Goal: Complete application form: Complete application form

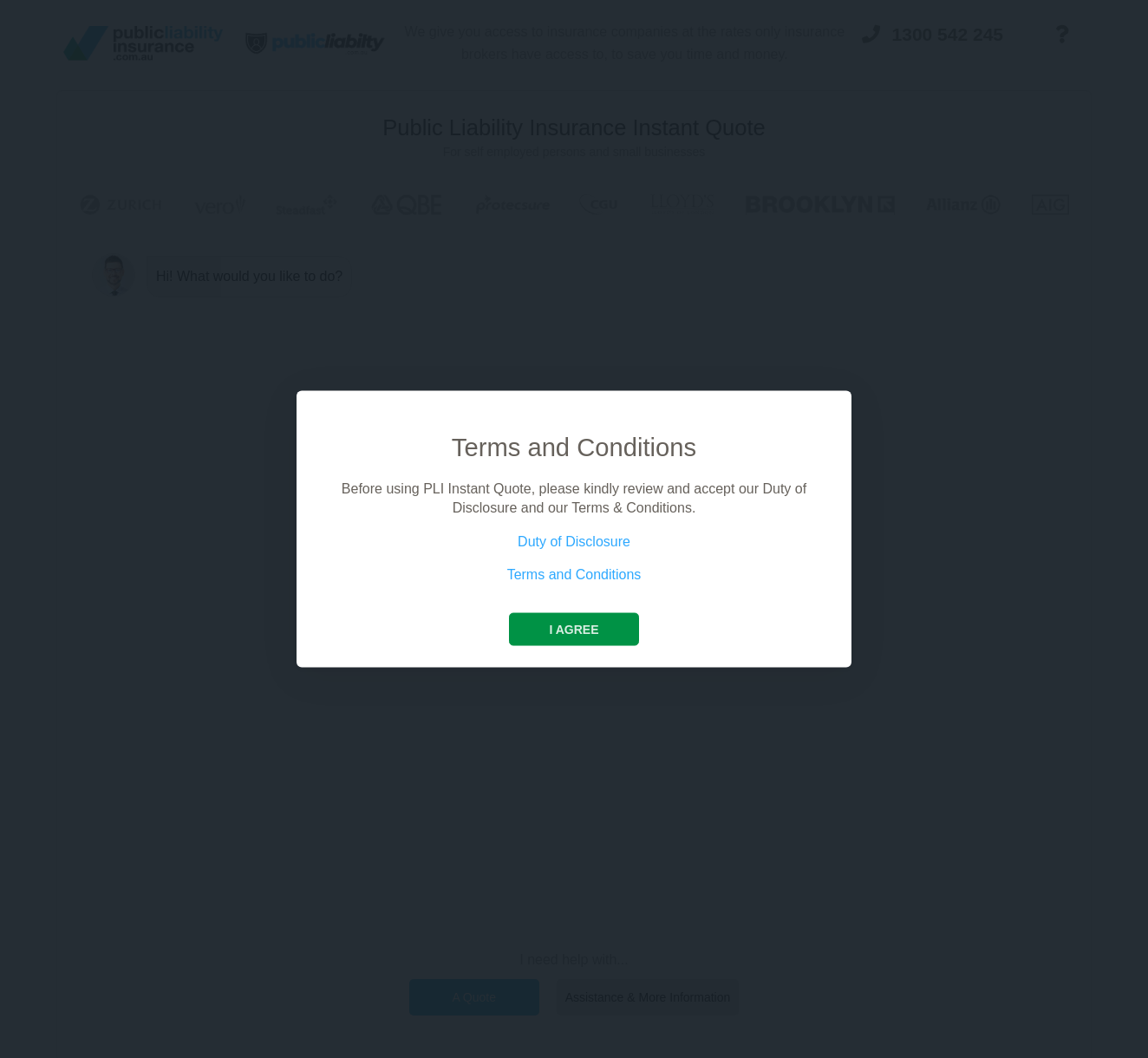
click at [580, 627] on button "I agree" at bounding box center [574, 628] width 129 height 33
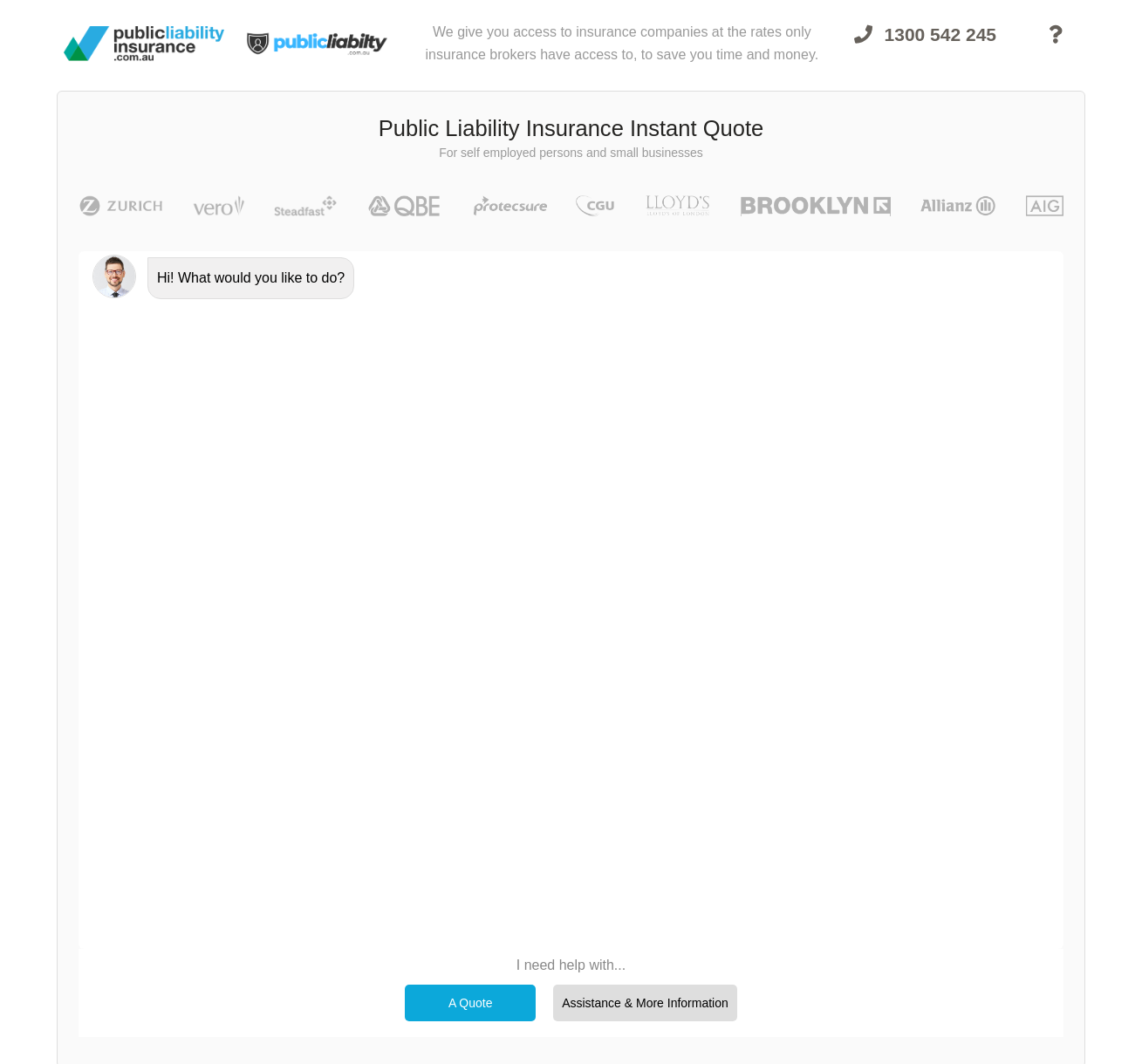
click at [496, 994] on div "A Quote" at bounding box center [470, 1003] width 131 height 37
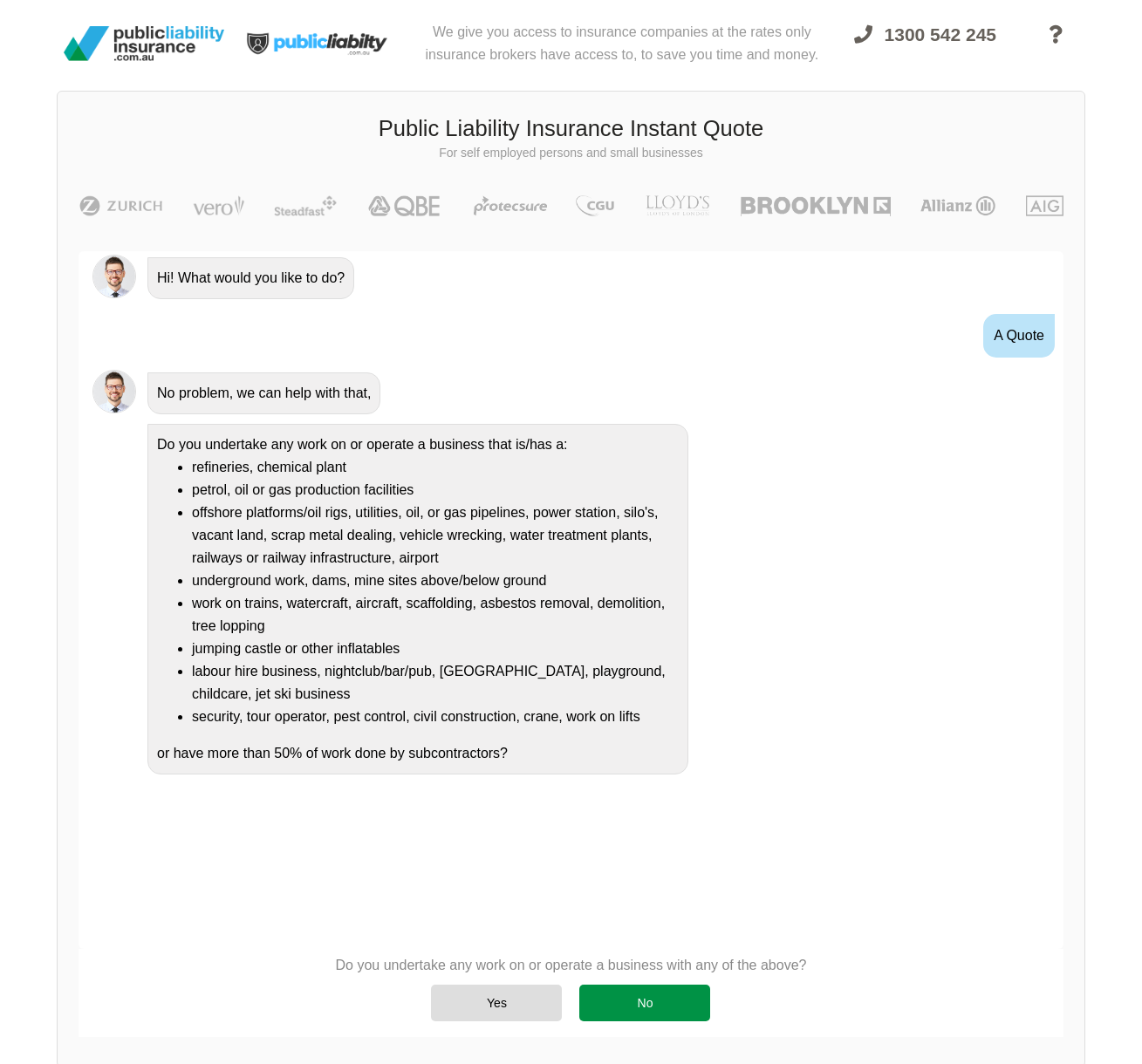
click at [651, 1014] on div "No" at bounding box center [644, 1003] width 131 height 37
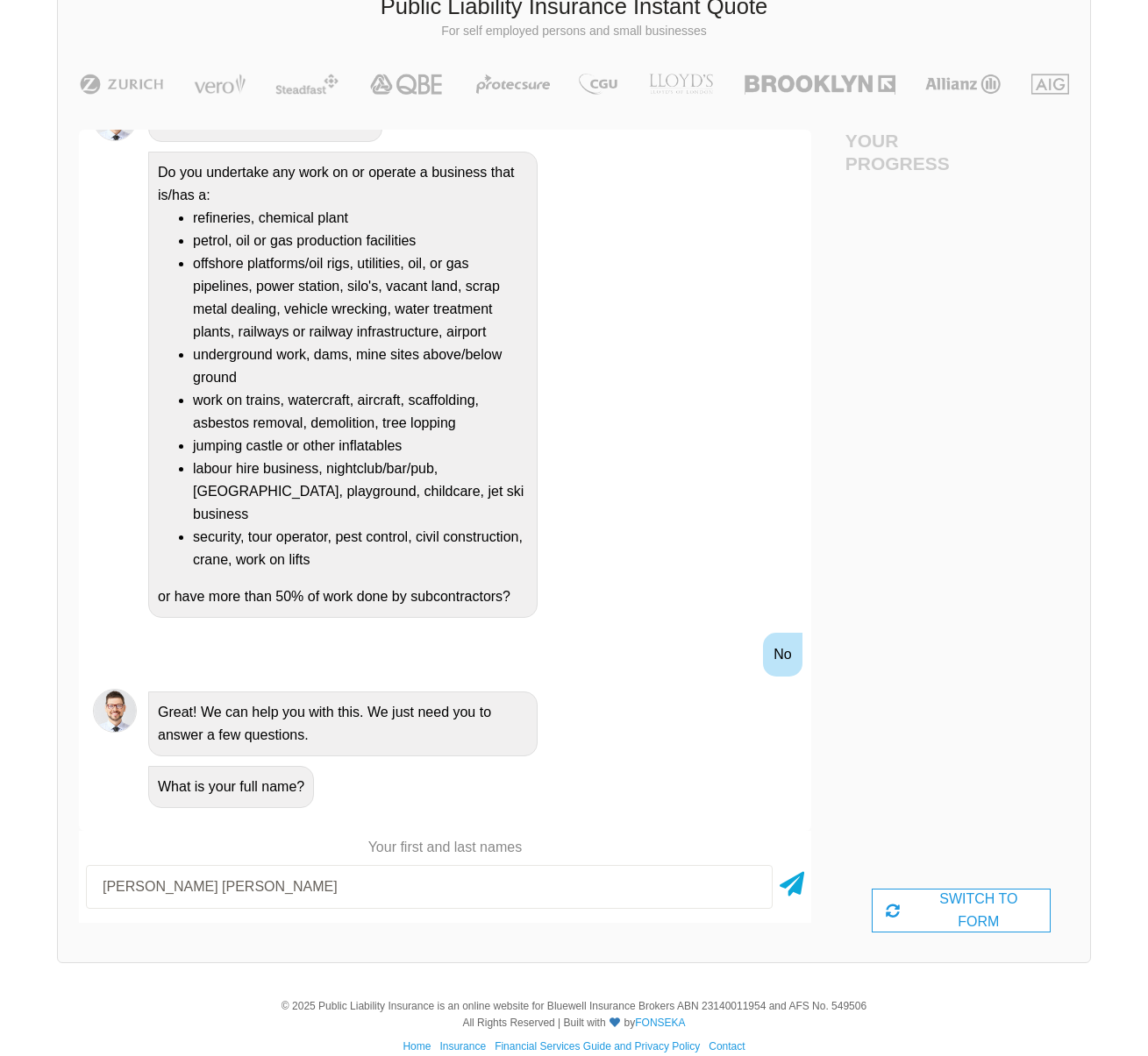
scroll to position [144, 79]
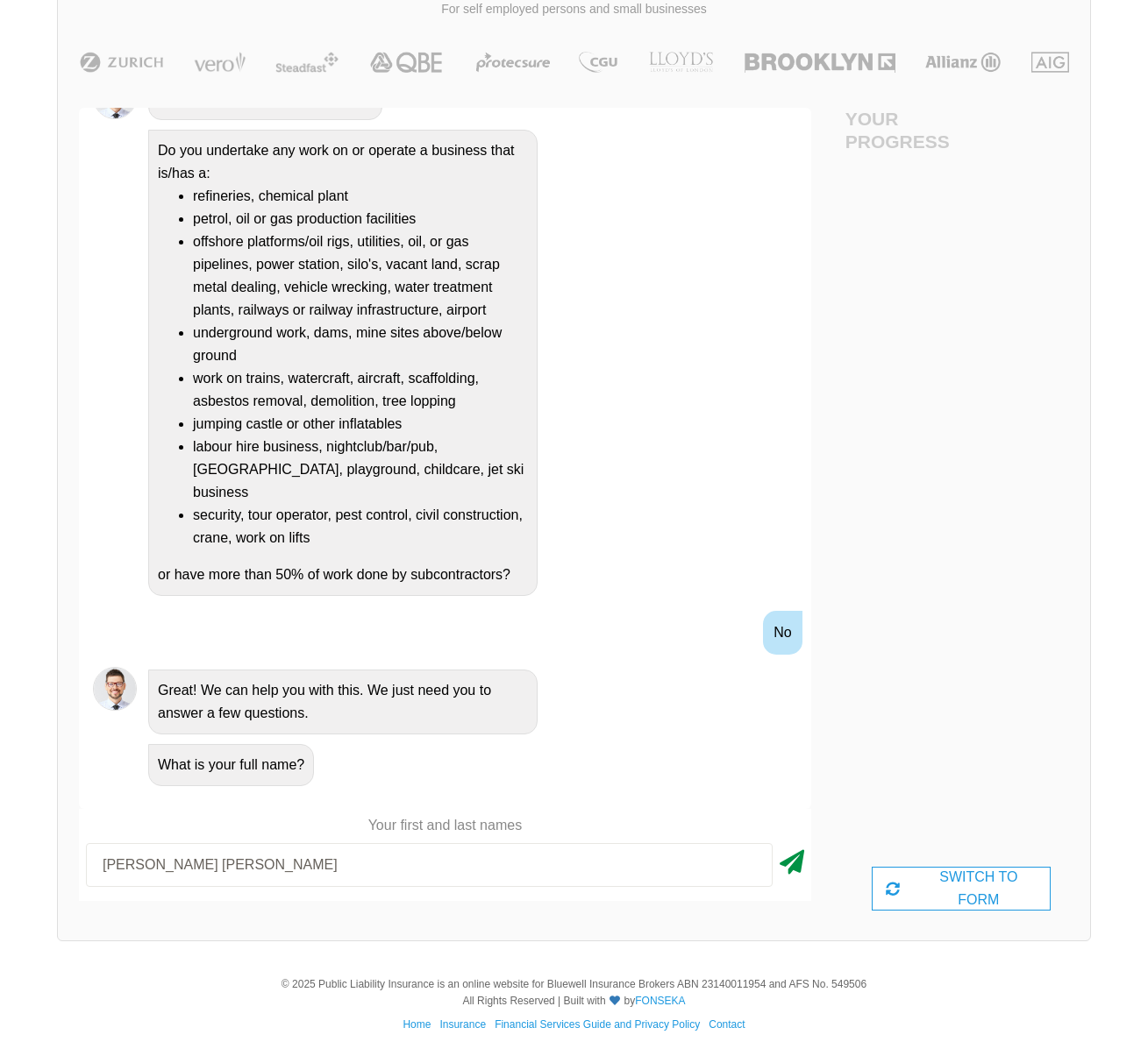
type input "[PERSON_NAME] [PERSON_NAME]"
click at [779, 863] on icon at bounding box center [791, 859] width 24 height 32
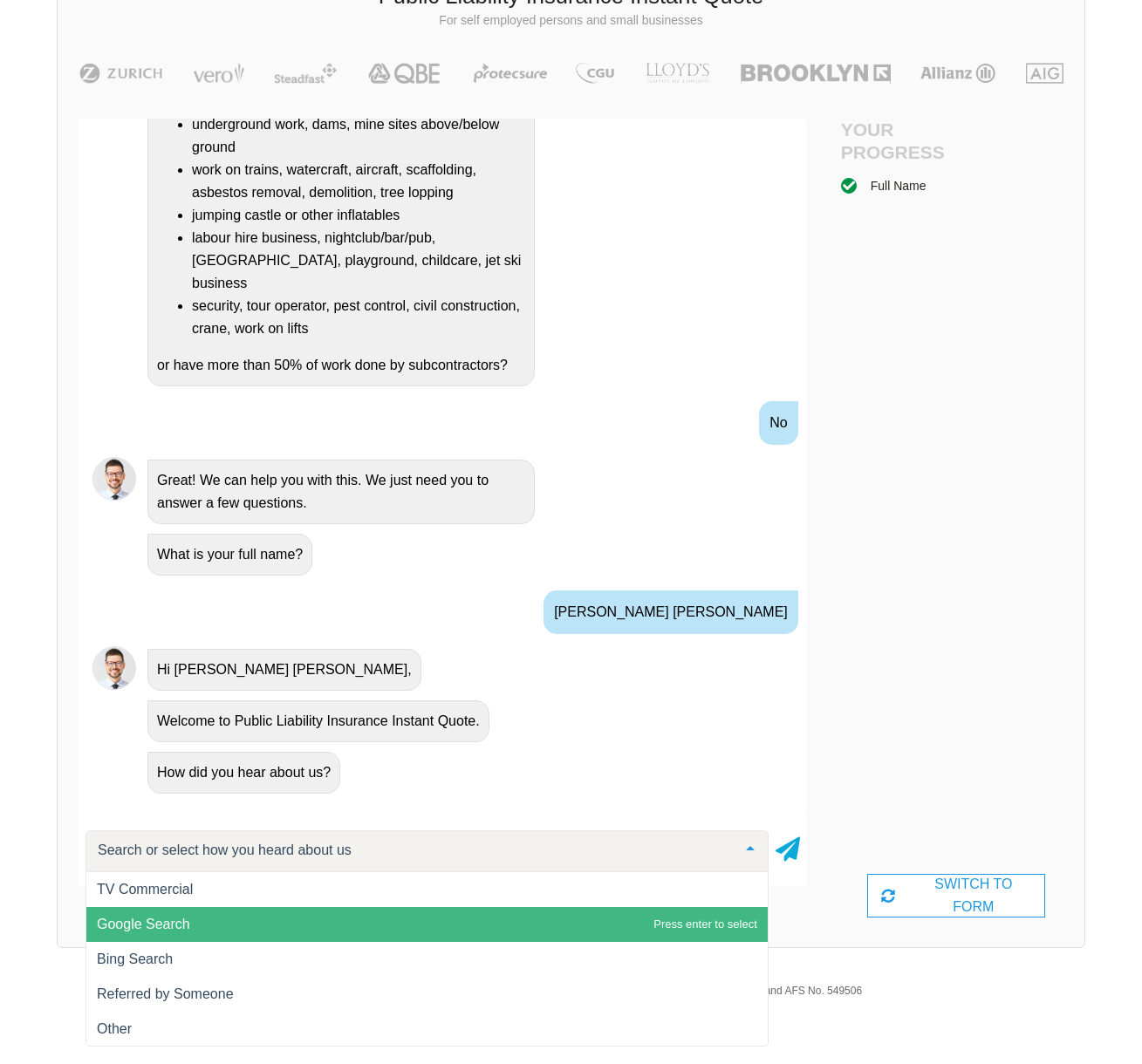
scroll to position [131, 0]
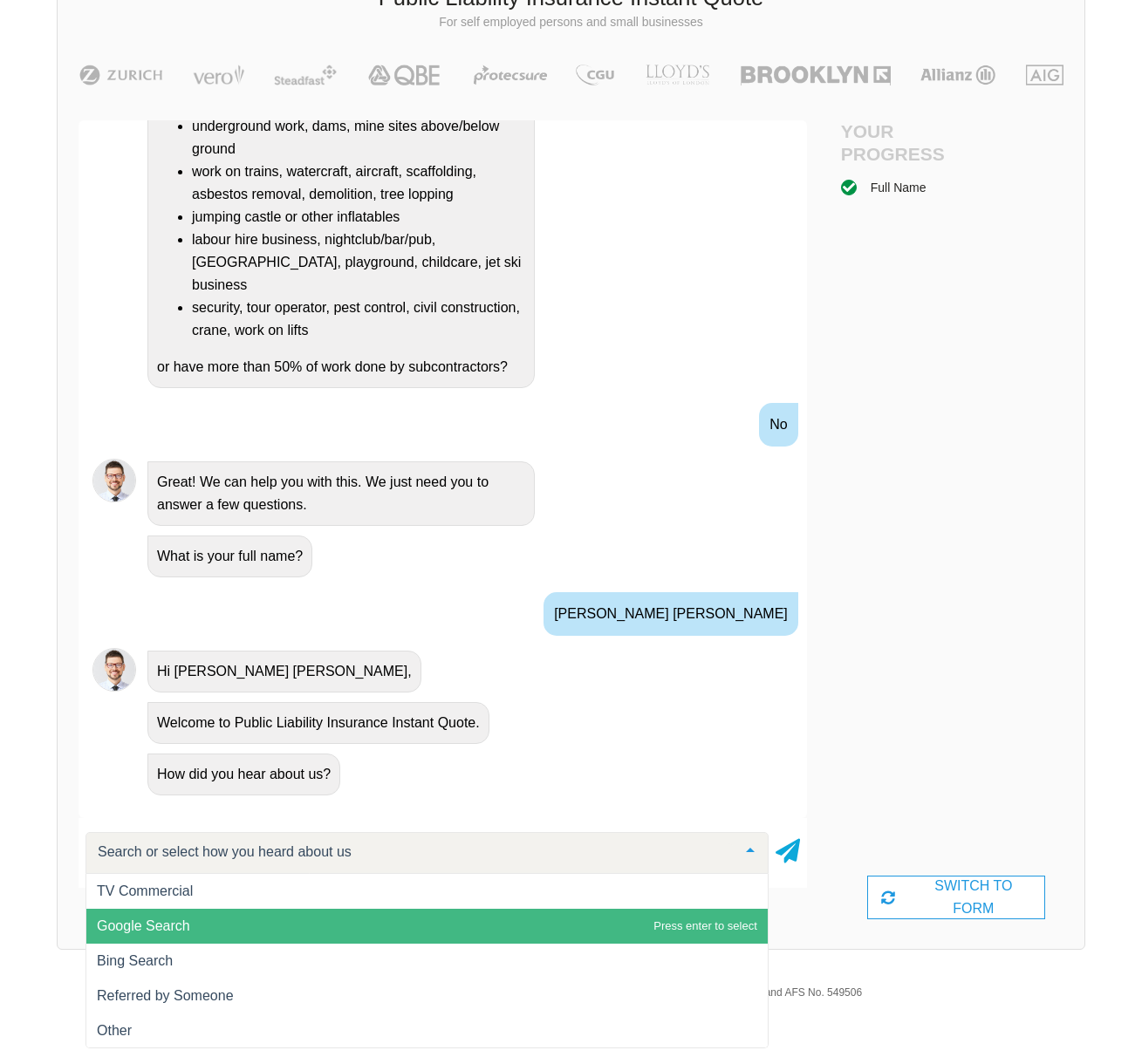
click at [250, 916] on span "Google Search" at bounding box center [427, 926] width 681 height 35
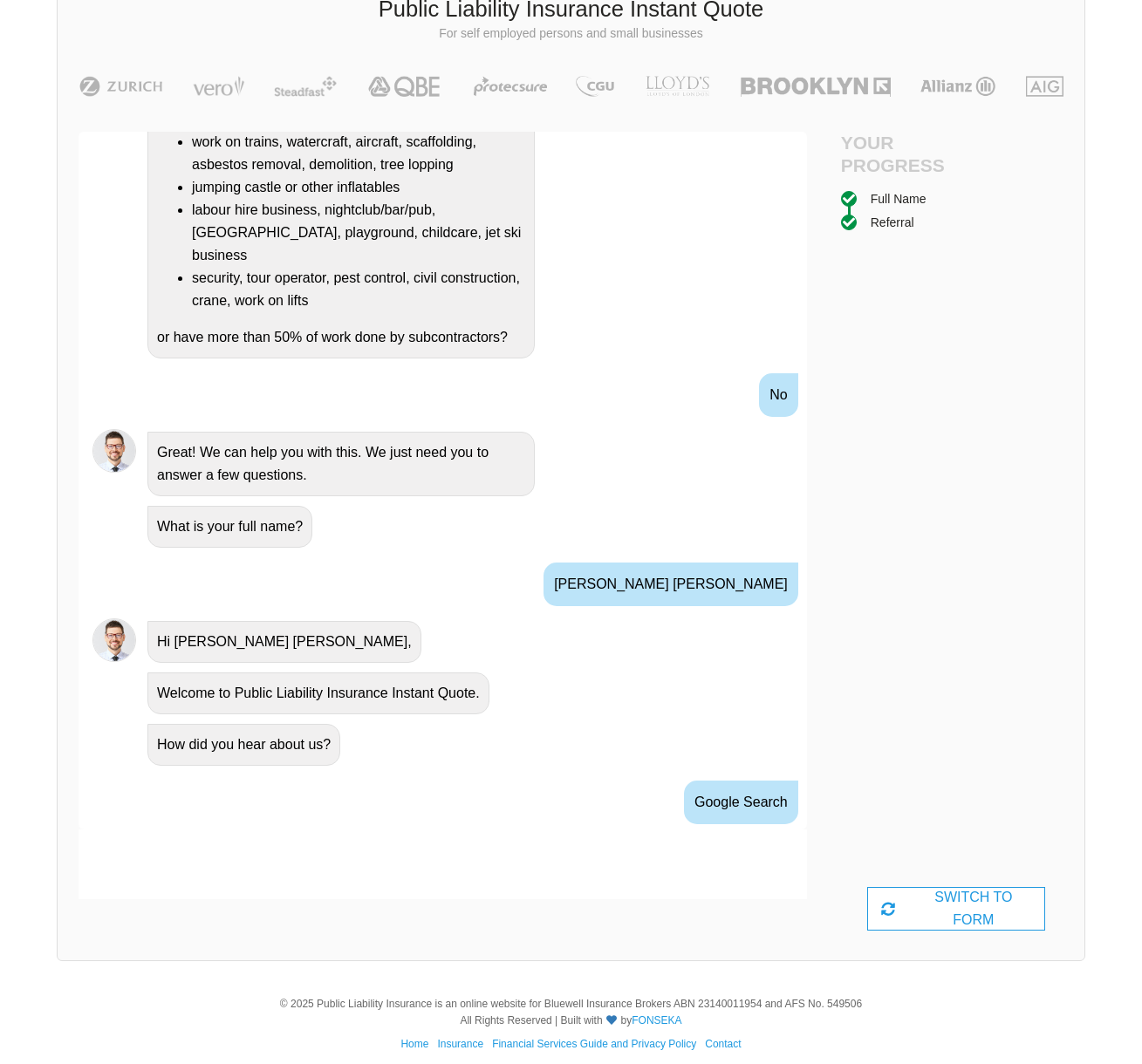
scroll to position [495, 0]
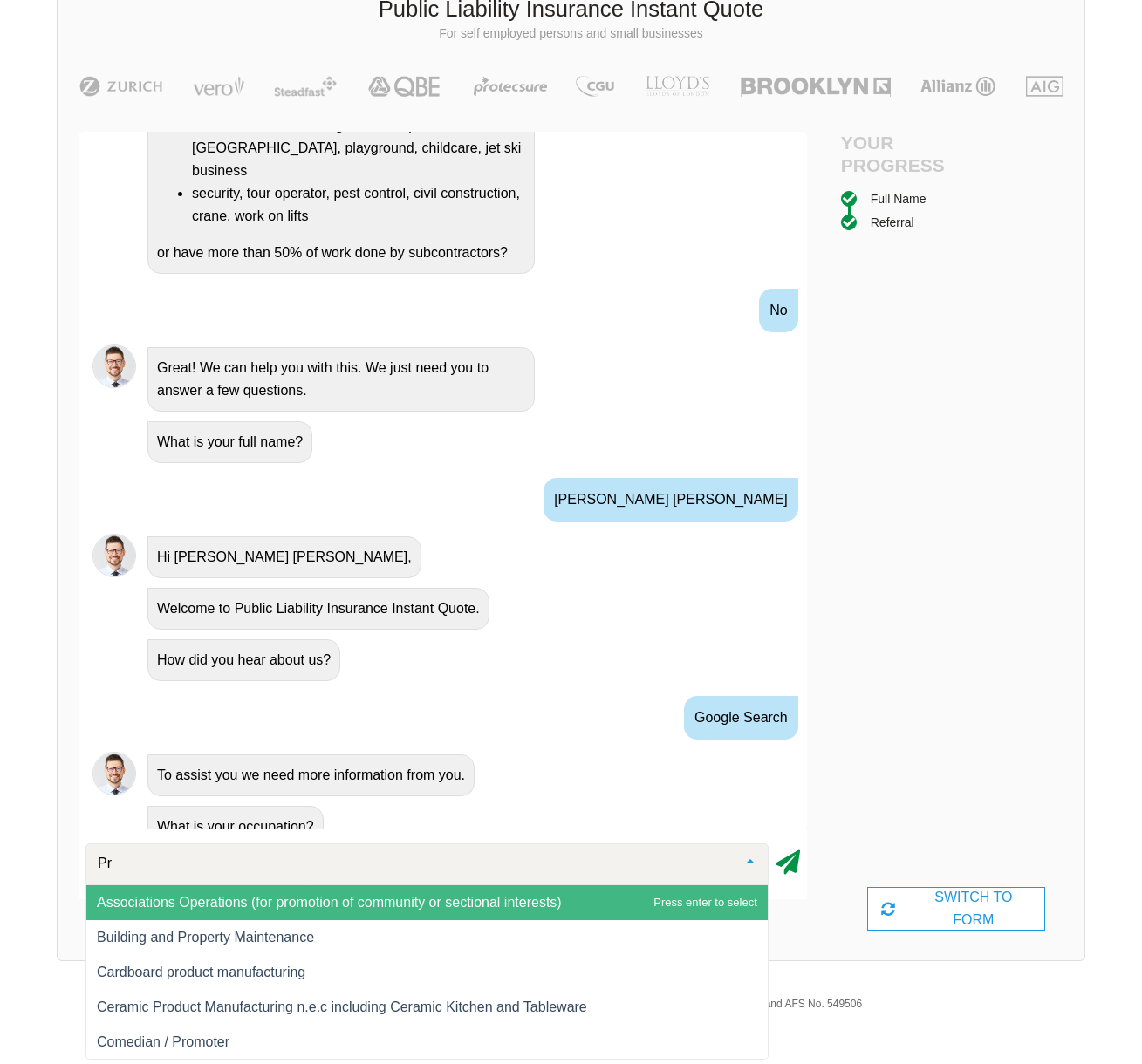
type input "P"
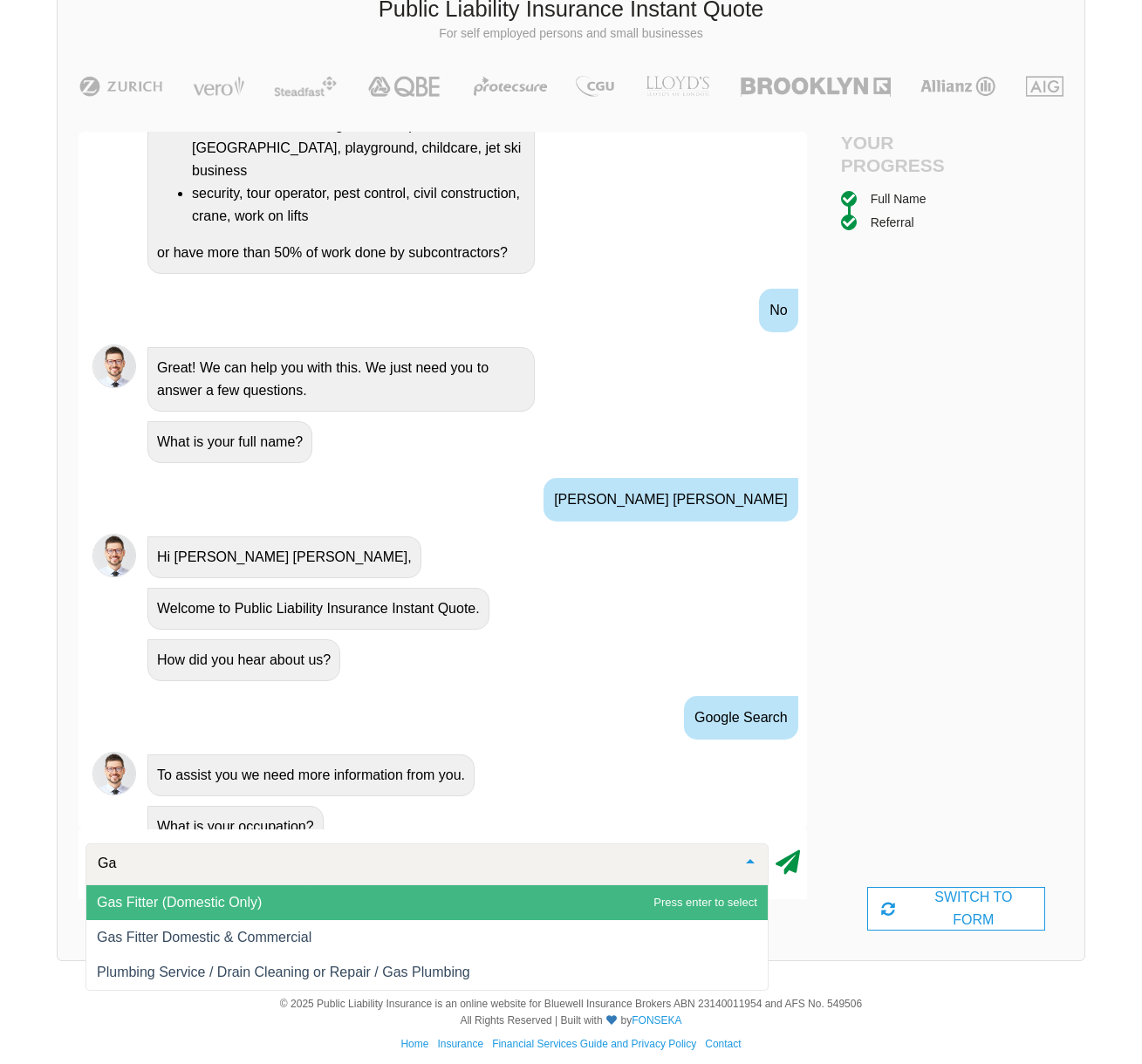
type input "G"
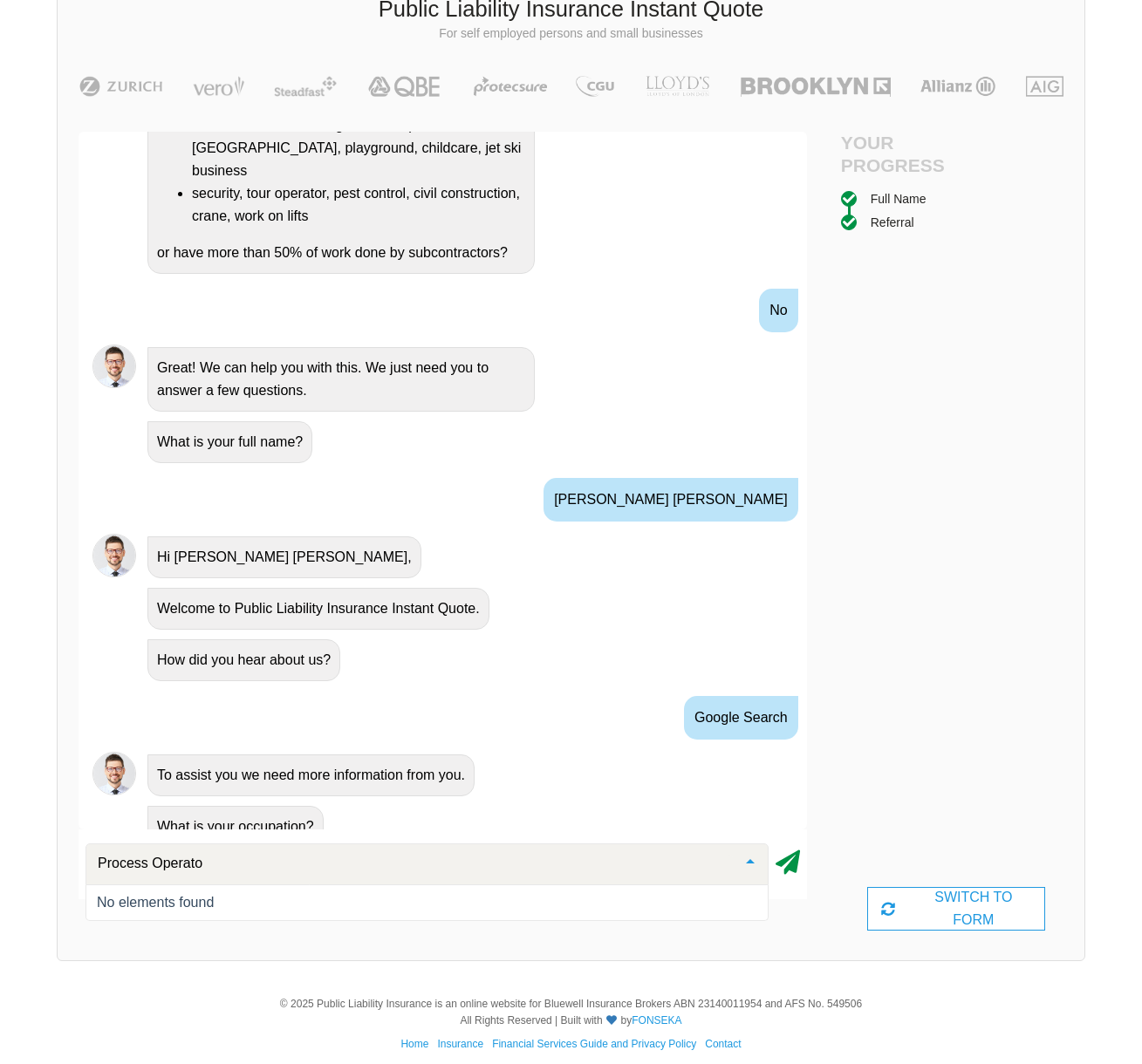
type input "Process Operator"
click at [701, 864] on input "Process Operator" at bounding box center [413, 864] width 639 height 17
click at [792, 862] on icon at bounding box center [787, 859] width 24 height 32
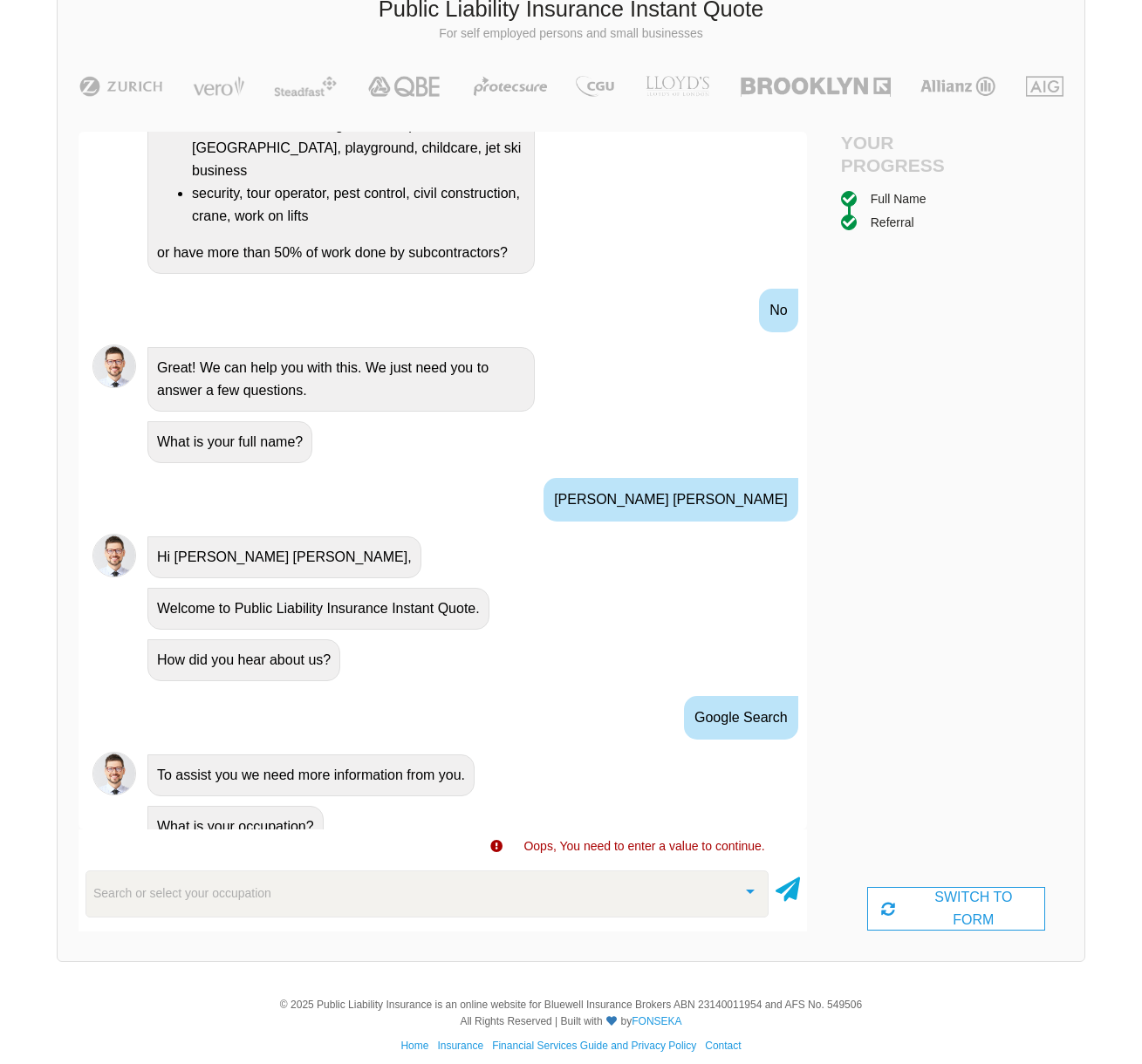
click at [401, 894] on div "Search or select your occupation" at bounding box center [427, 894] width 683 height 47
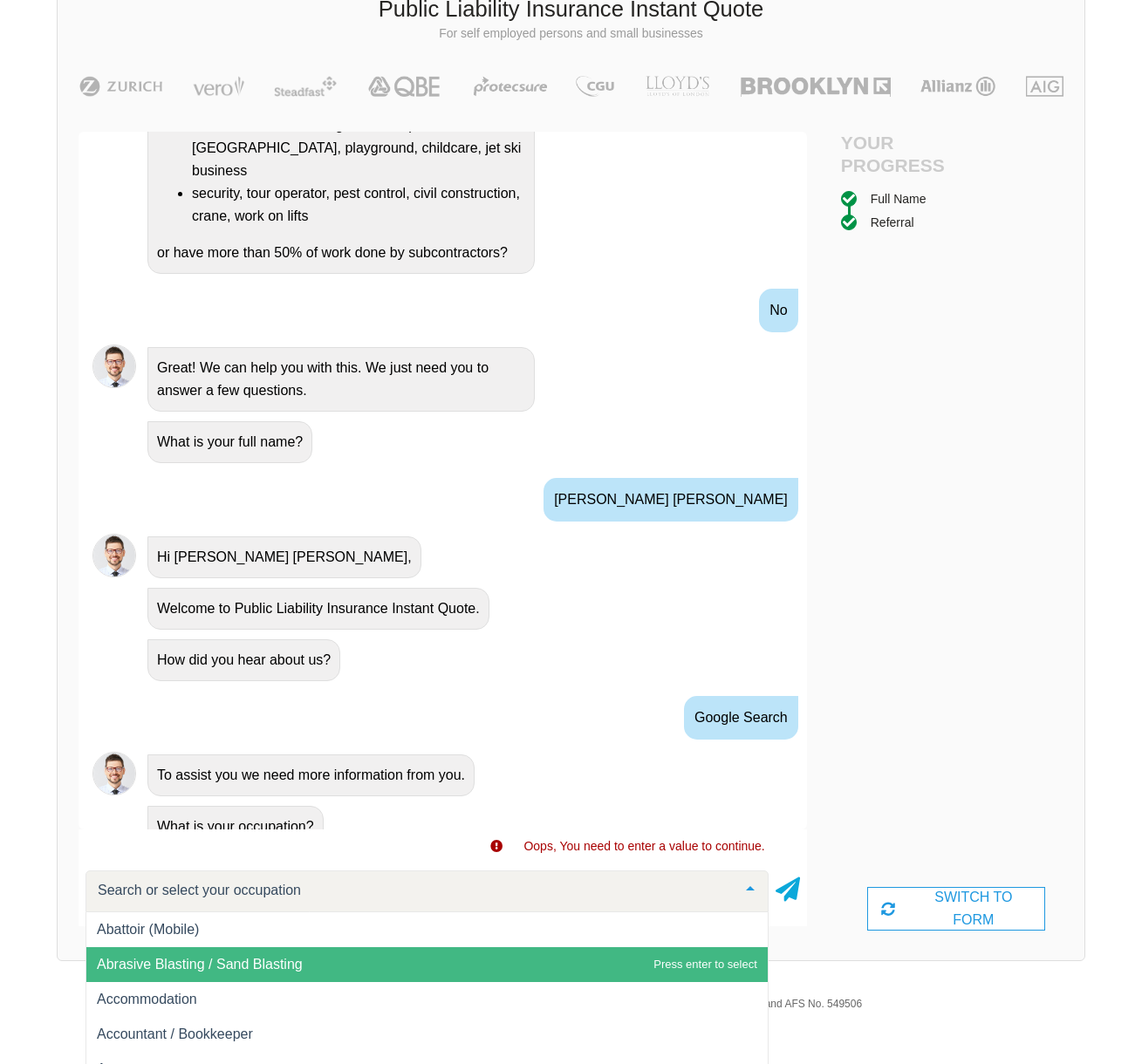
click at [298, 959] on span "Abrasive Blasting / Sand Blasting" at bounding box center [200, 964] width 206 height 14
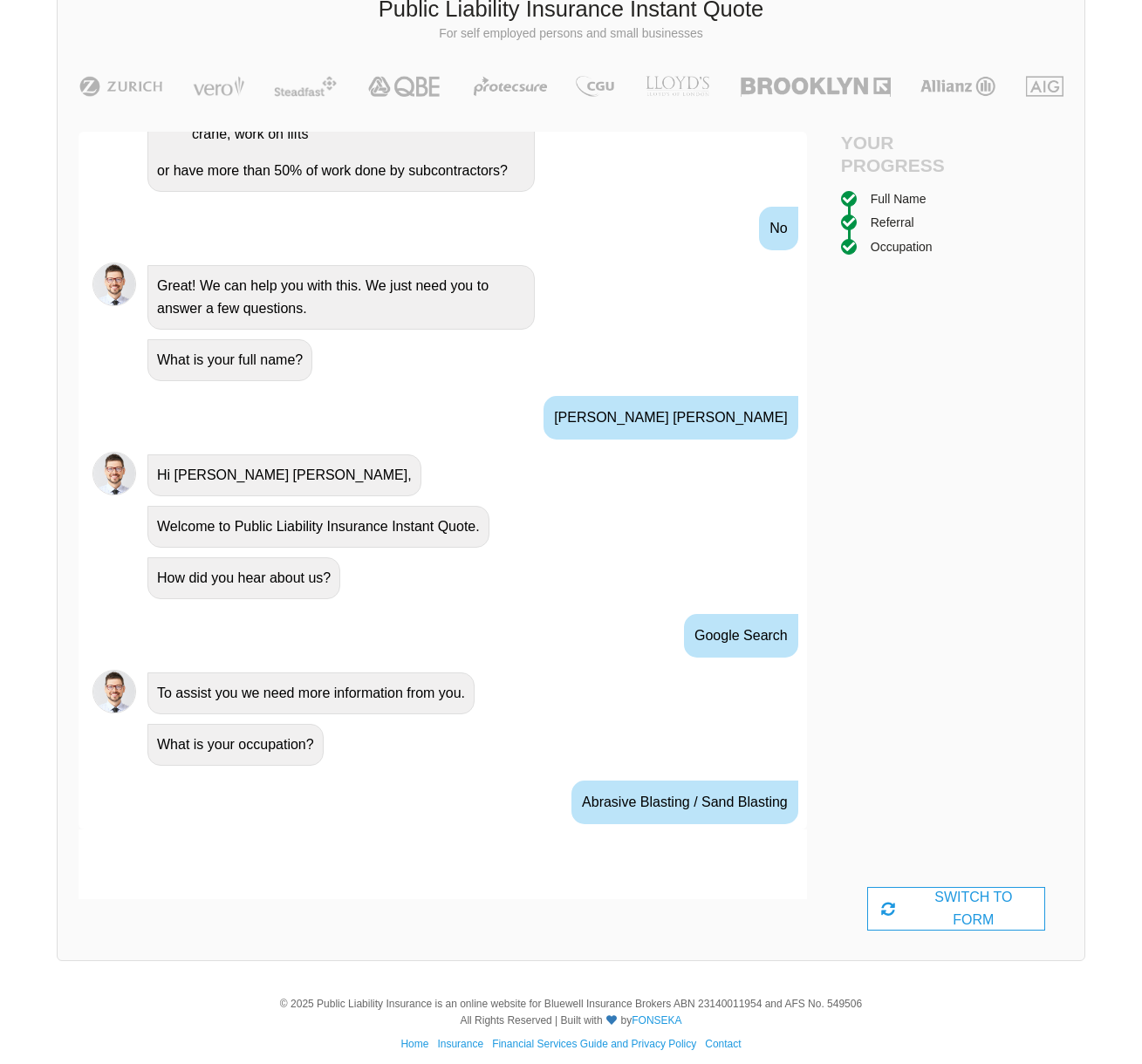
scroll to position [610, 0]
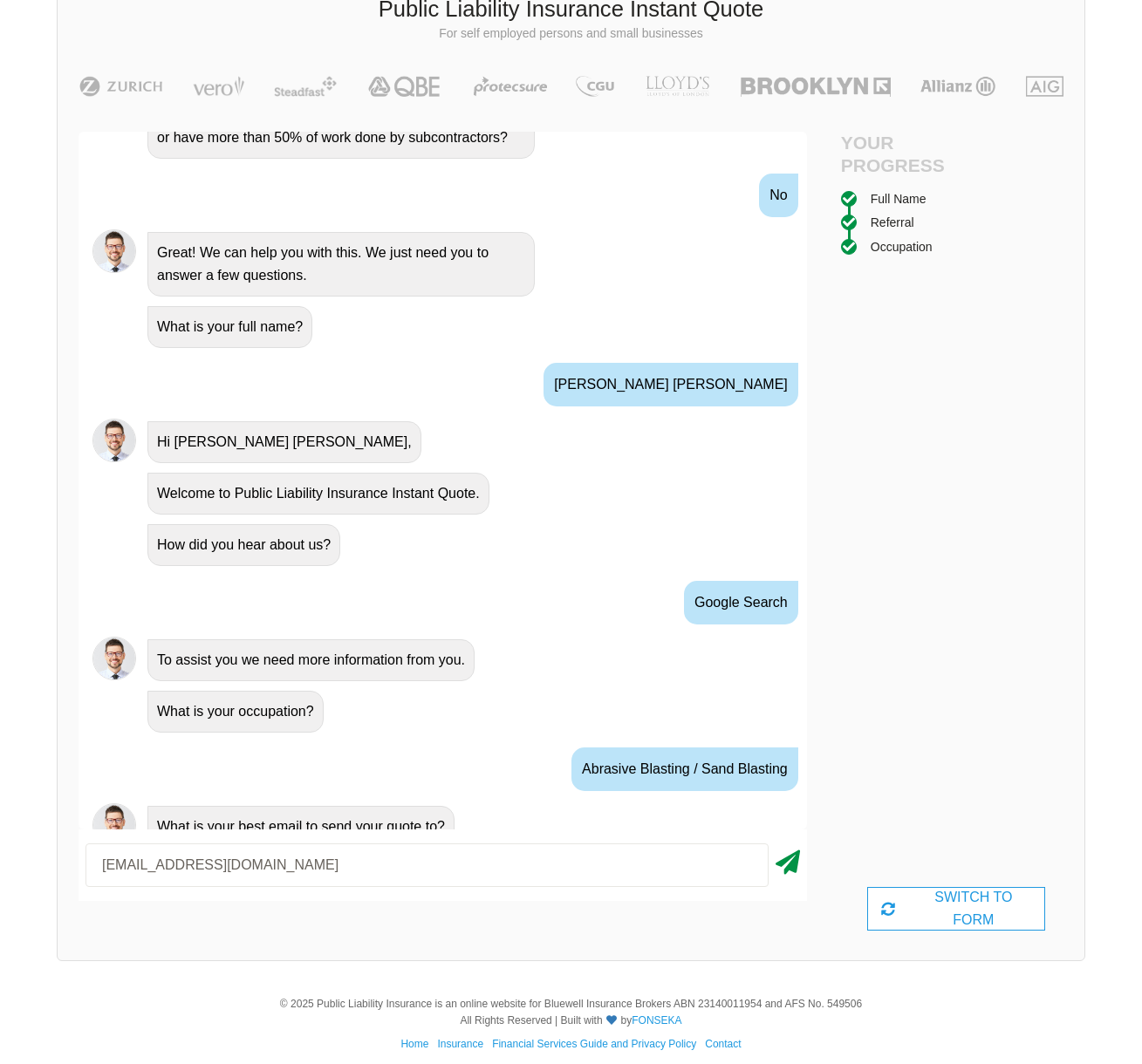
type input "[EMAIL_ADDRESS][DOMAIN_NAME]"
click at [792, 864] on icon at bounding box center [787, 859] width 24 height 32
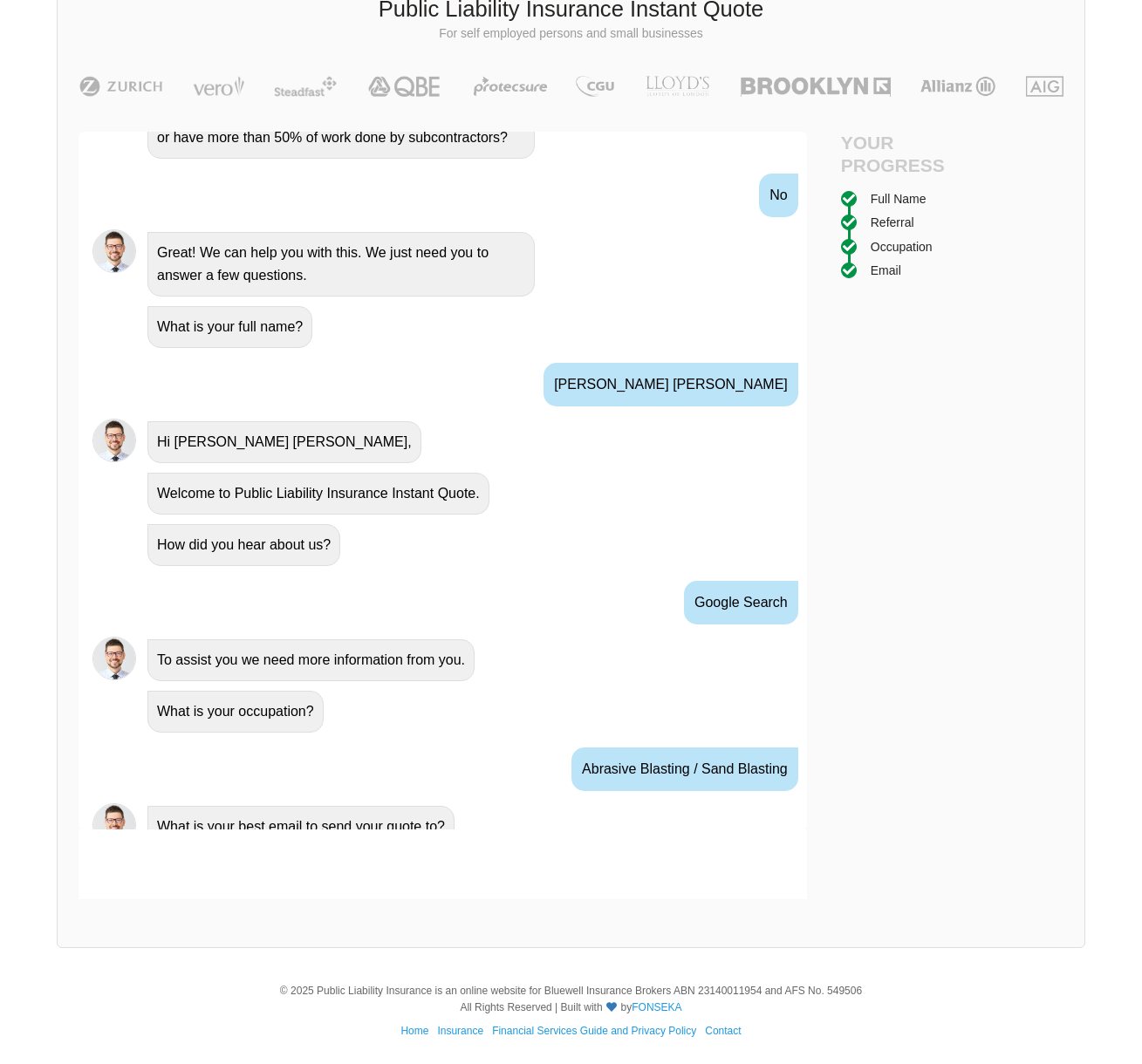
scroll to position [725, 0]
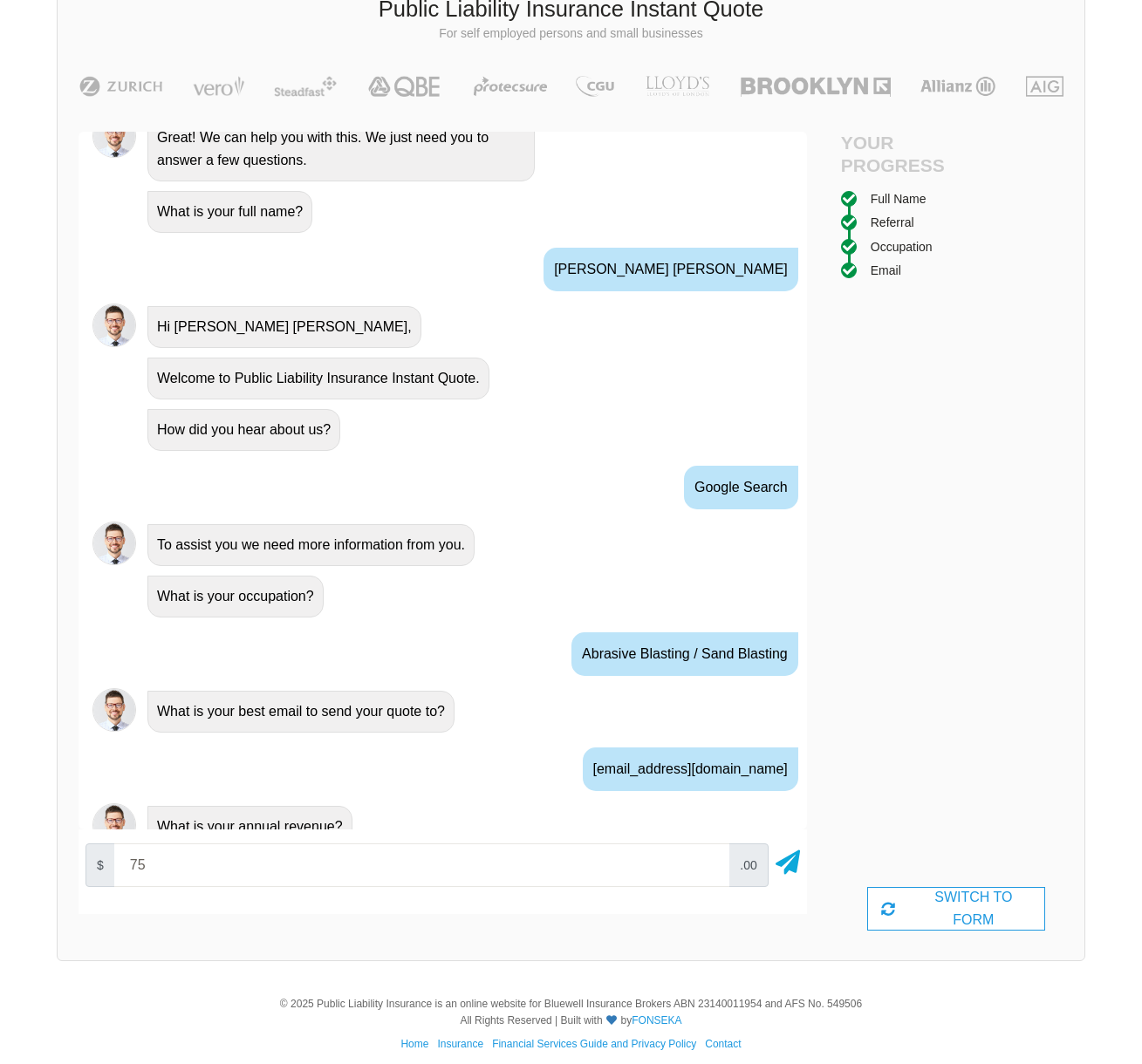
type input "7"
type input "50000"
click at [789, 863] on icon at bounding box center [787, 859] width 24 height 32
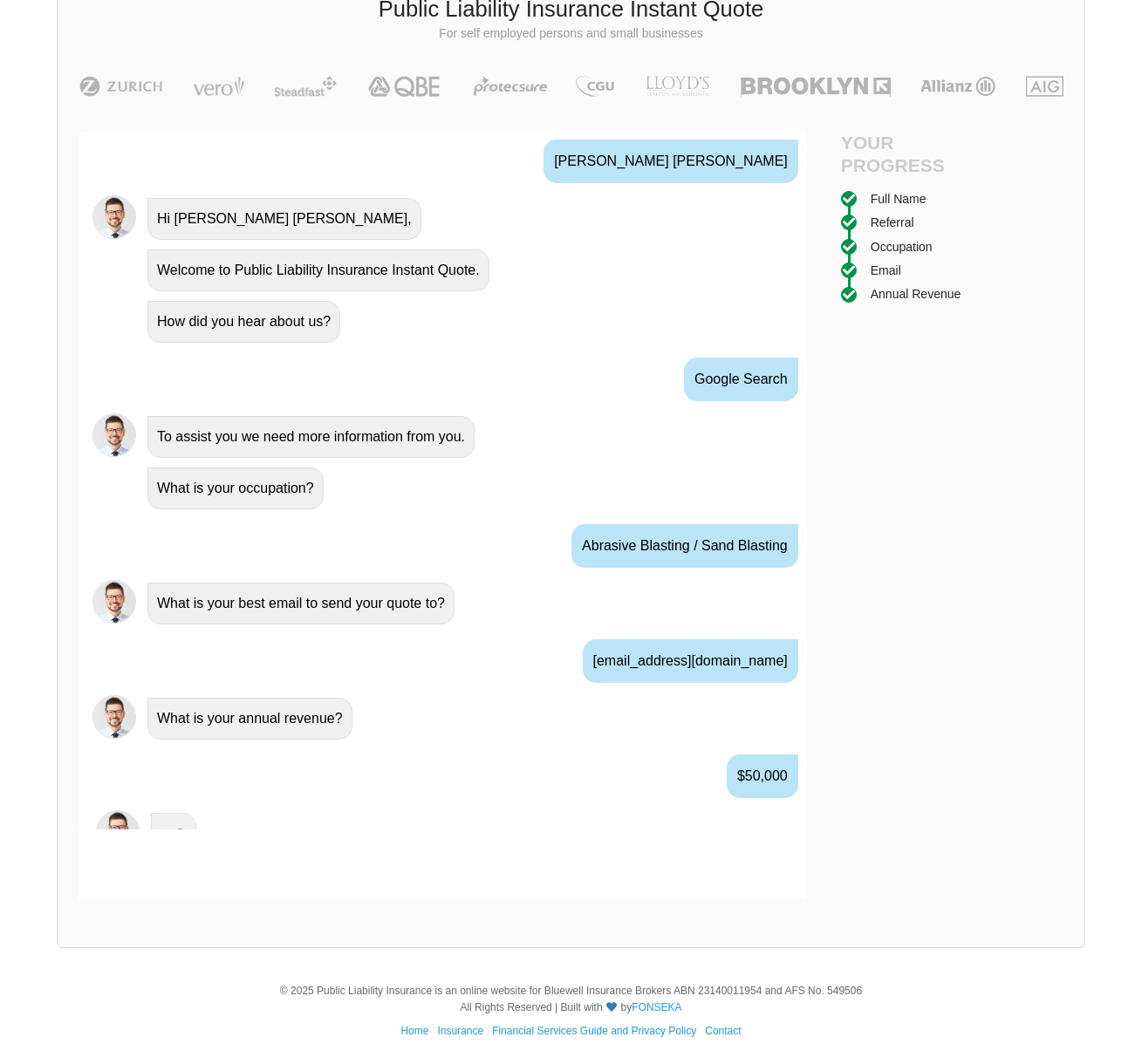
scroll to position [840, 0]
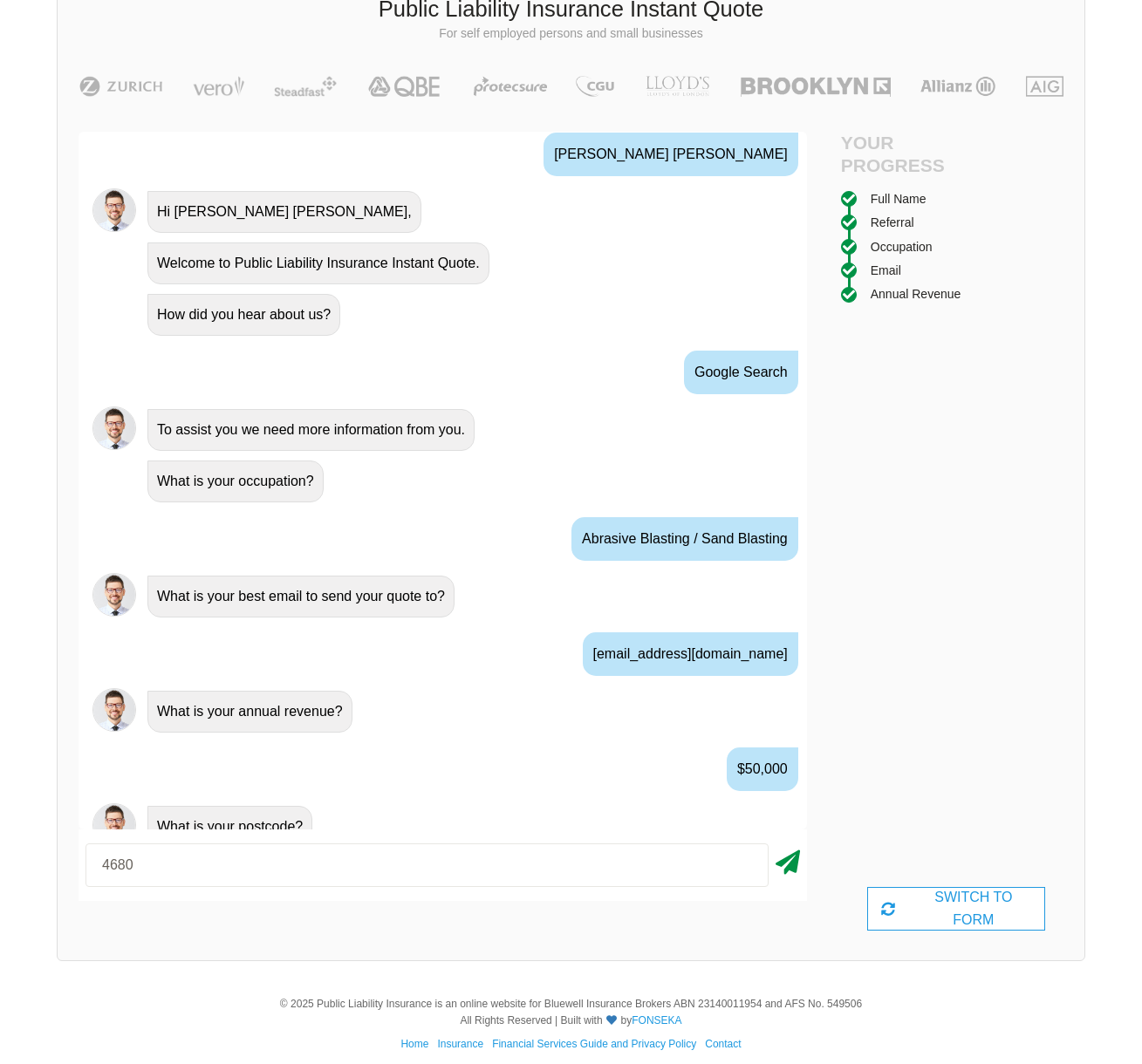
type input "4680"
click at [781, 860] on icon at bounding box center [787, 859] width 24 height 32
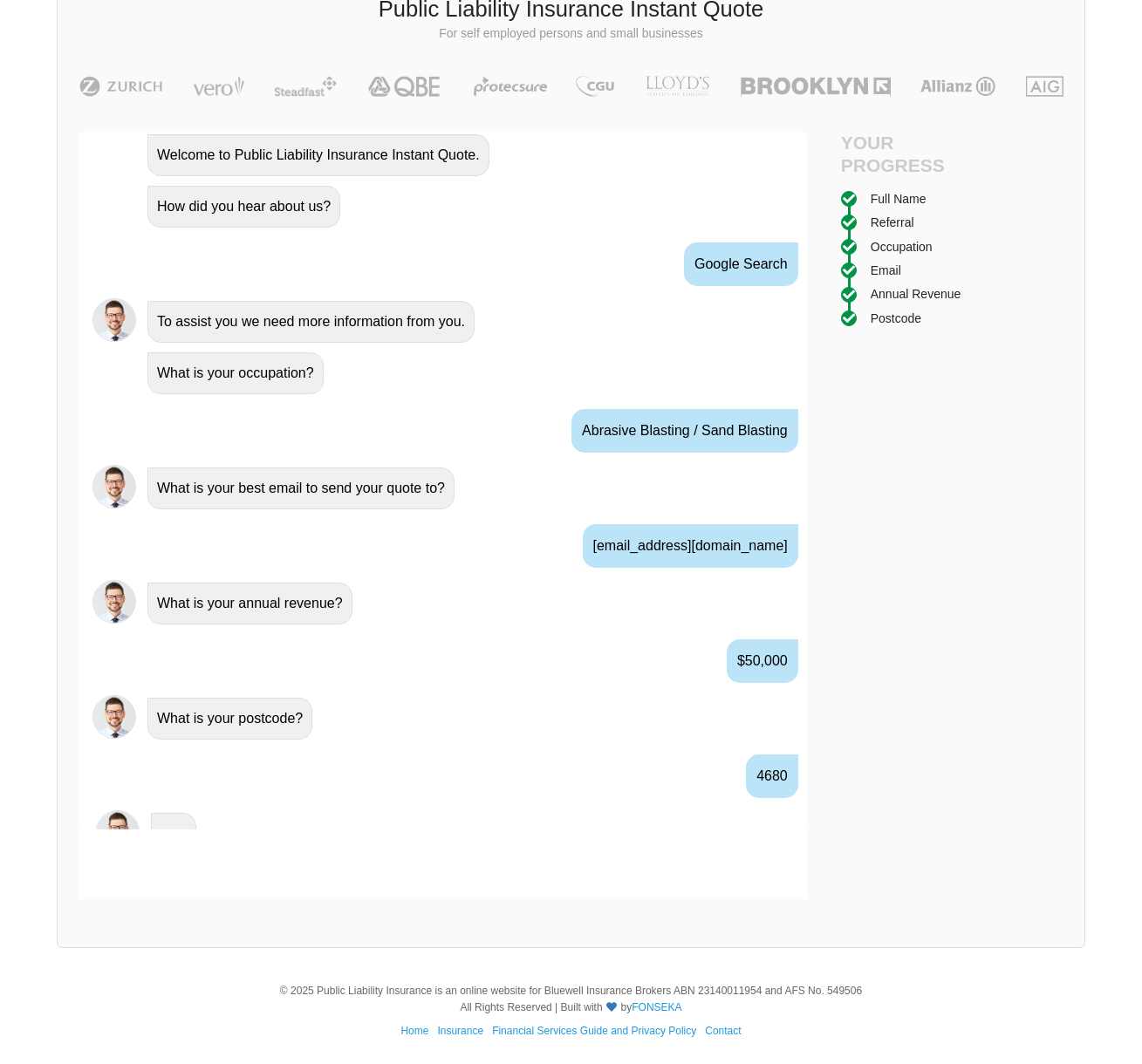
scroll to position [955, 0]
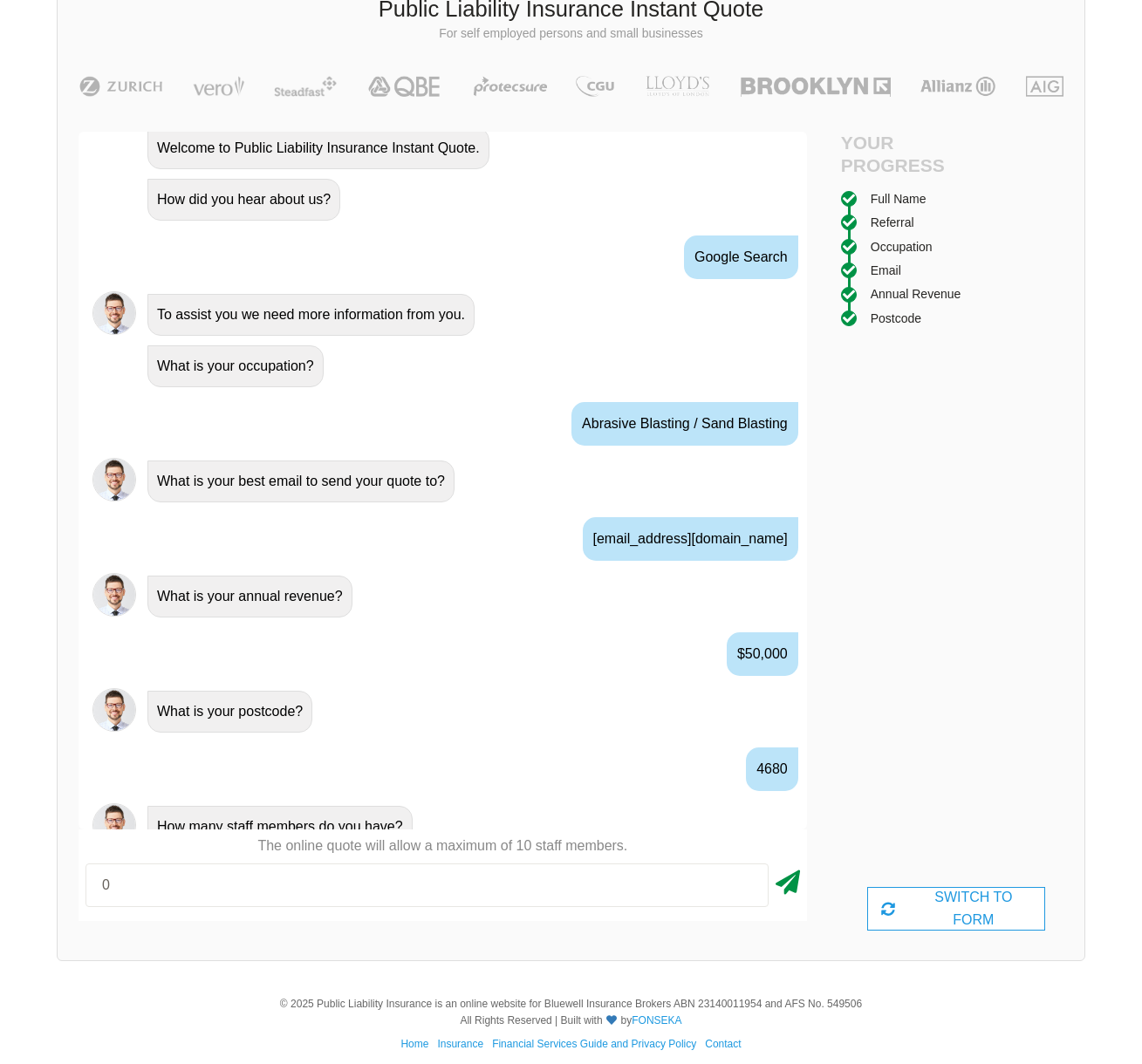
type input "0"
click at [783, 877] on icon at bounding box center [787, 879] width 24 height 32
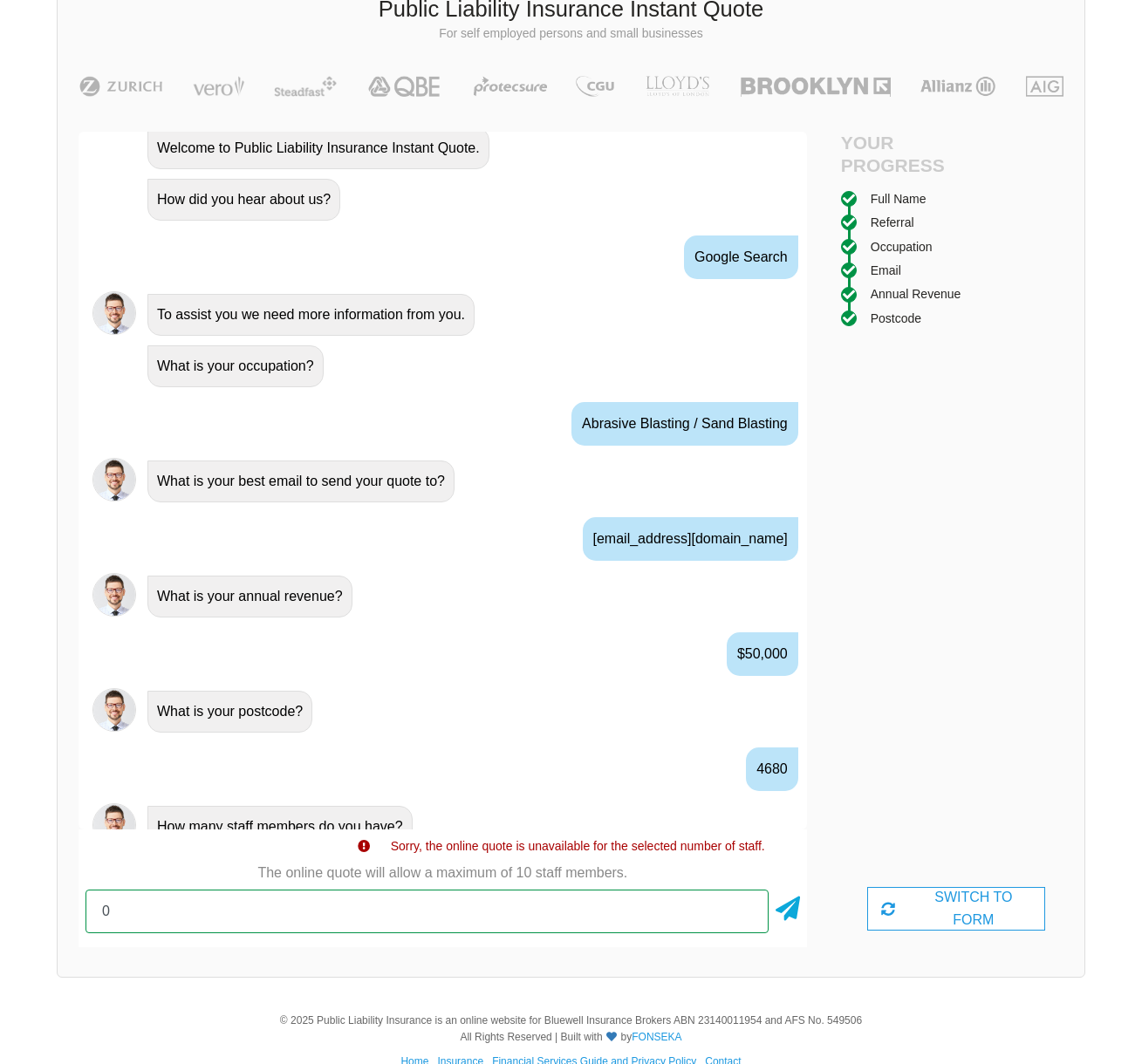
click at [551, 902] on input "0" at bounding box center [427, 911] width 683 height 43
type input "1"
click at [788, 912] on icon at bounding box center [787, 905] width 24 height 32
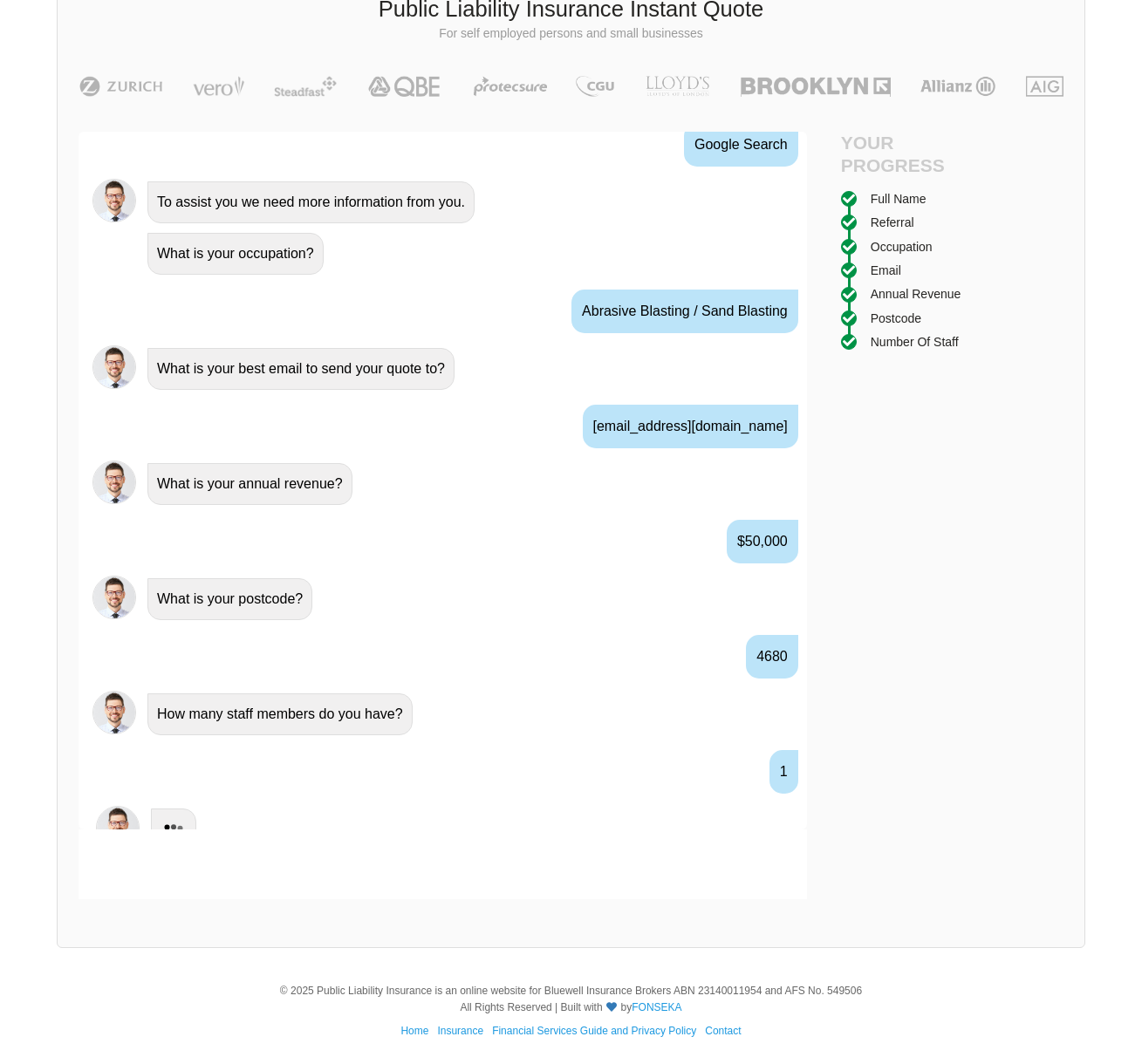
scroll to position [1070, 0]
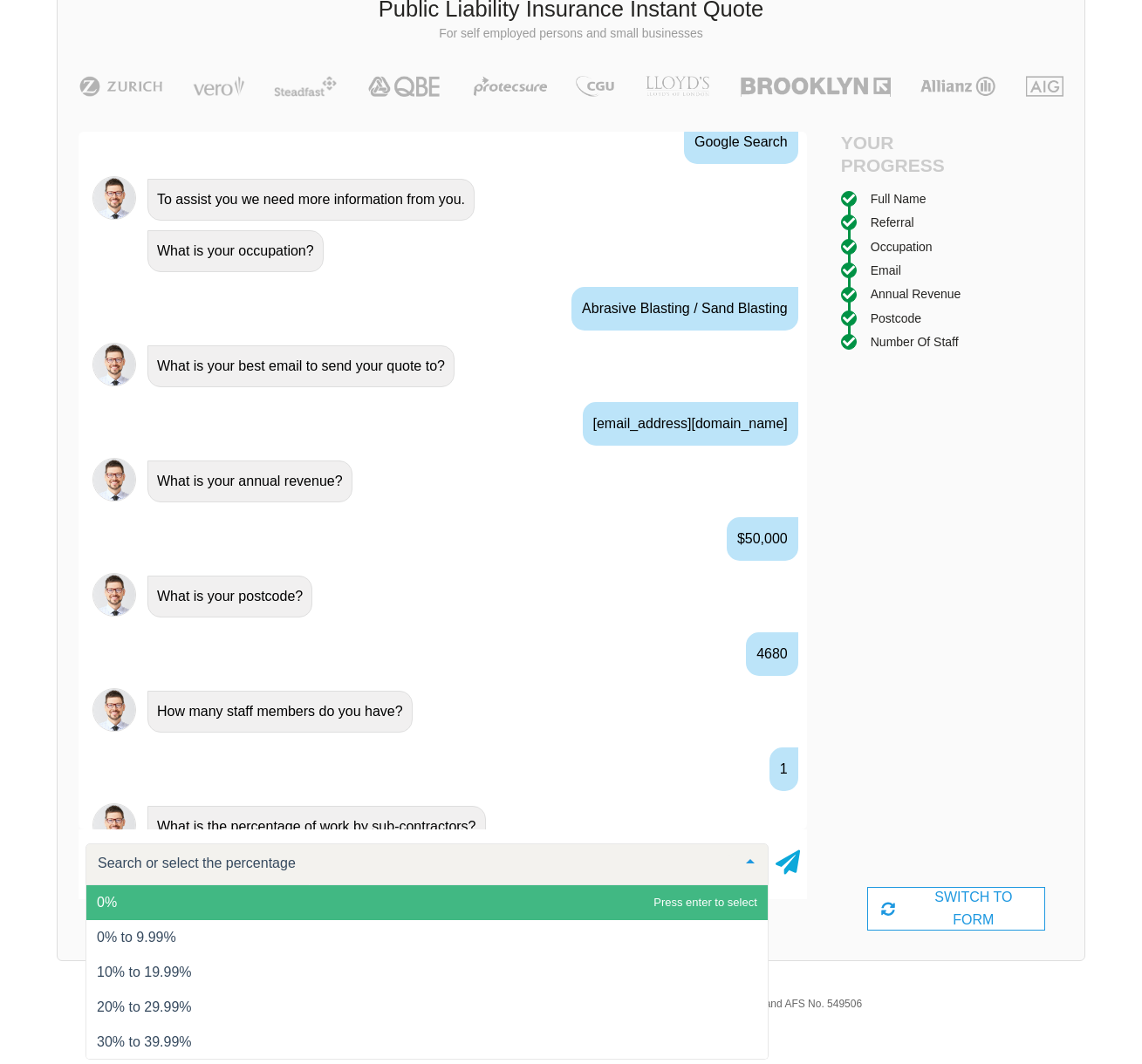
click at [581, 902] on span "0%" at bounding box center [427, 902] width 681 height 35
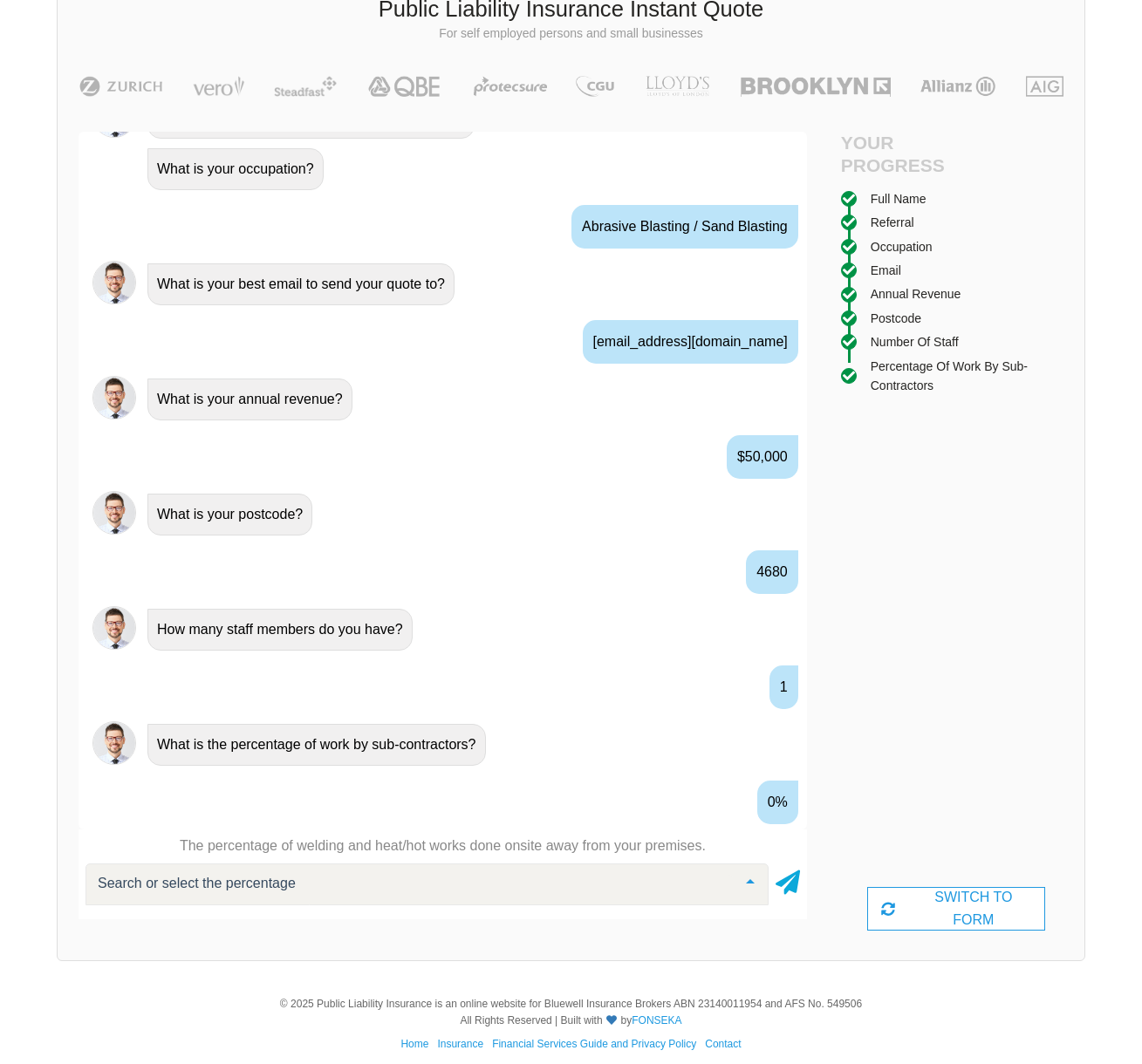
scroll to position [1185, 0]
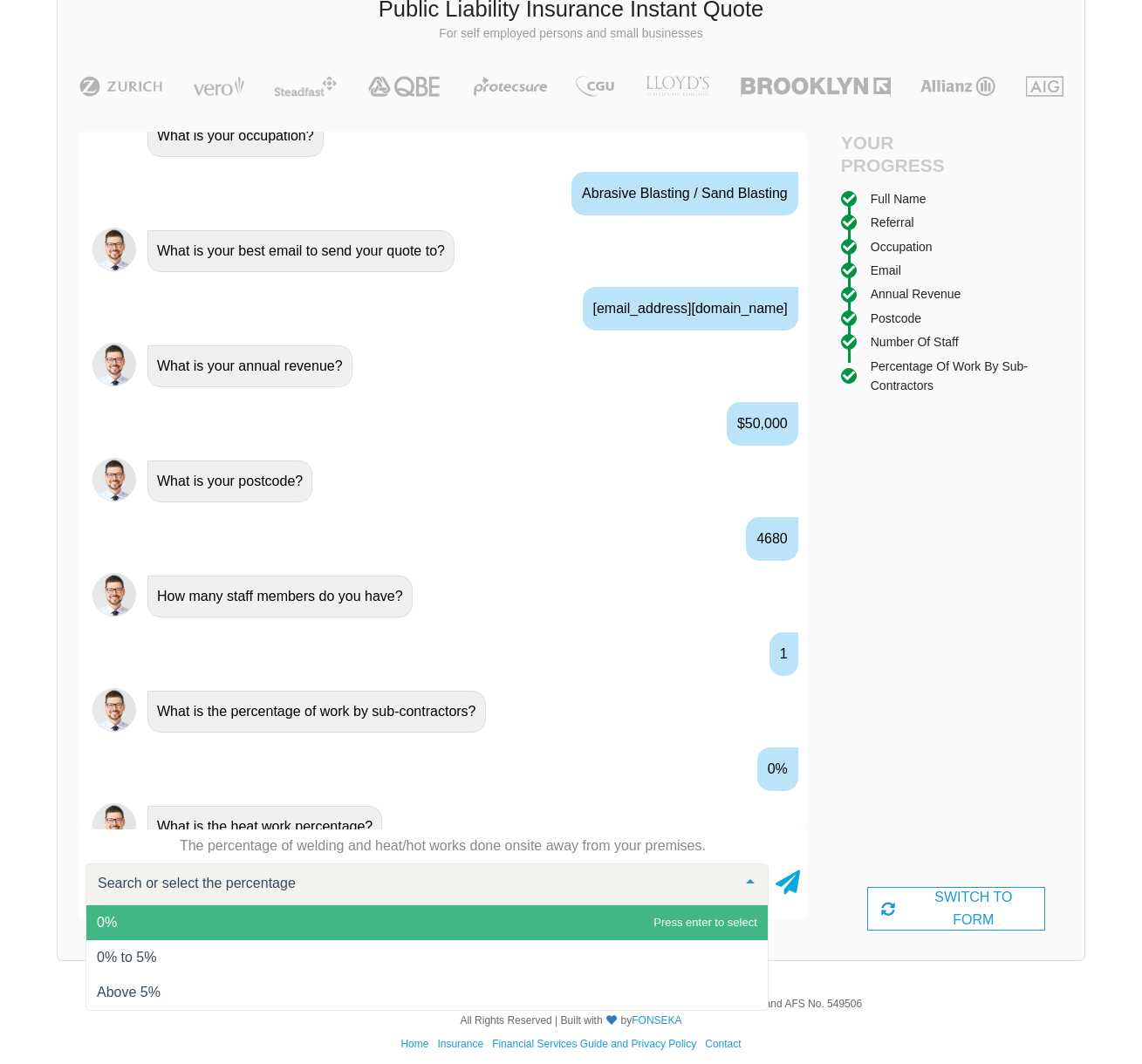
click at [254, 912] on span "0%" at bounding box center [427, 922] width 681 height 35
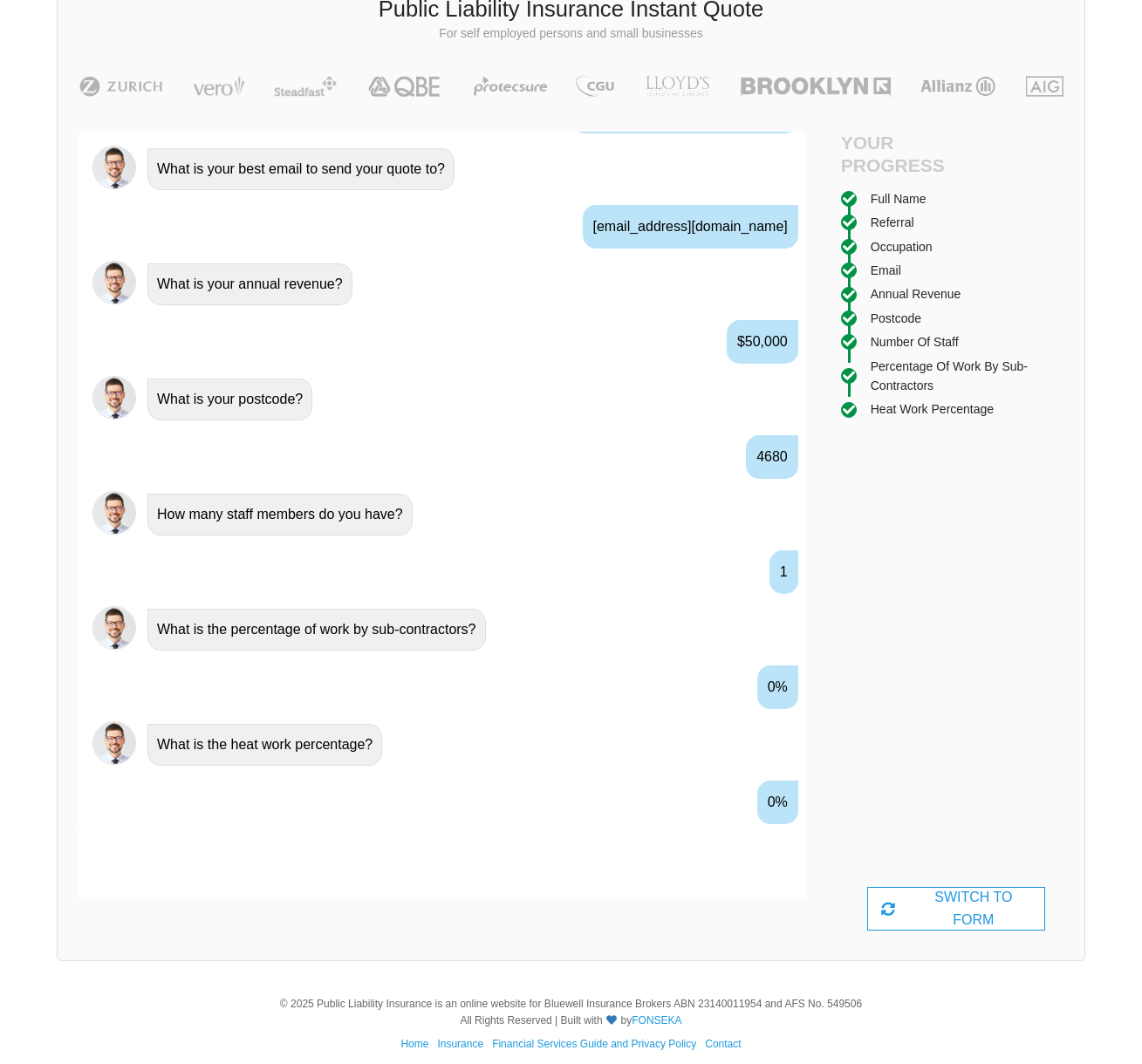
scroll to position [1301, 0]
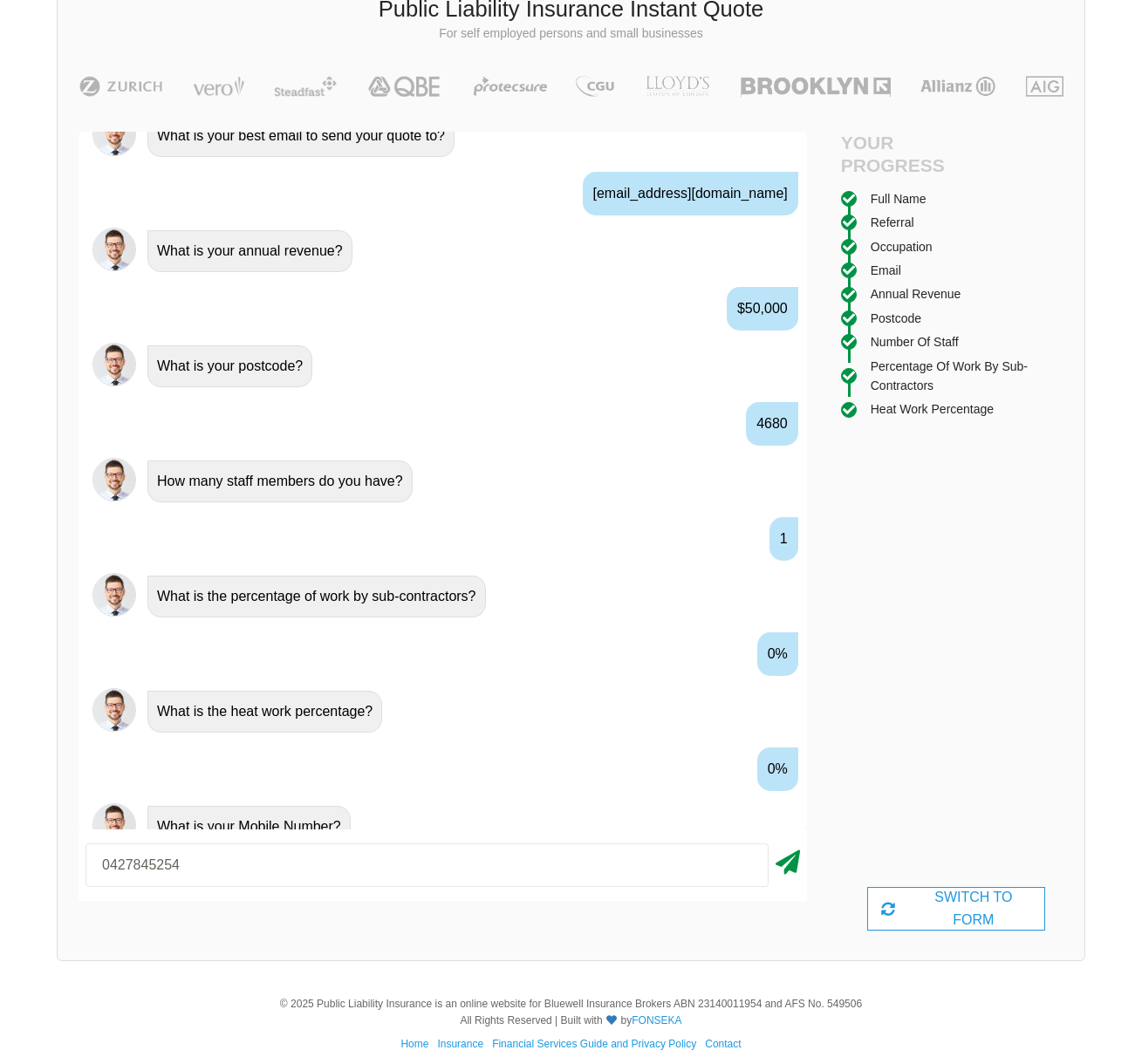
type input "0427845254"
click at [796, 863] on icon at bounding box center [787, 859] width 24 height 32
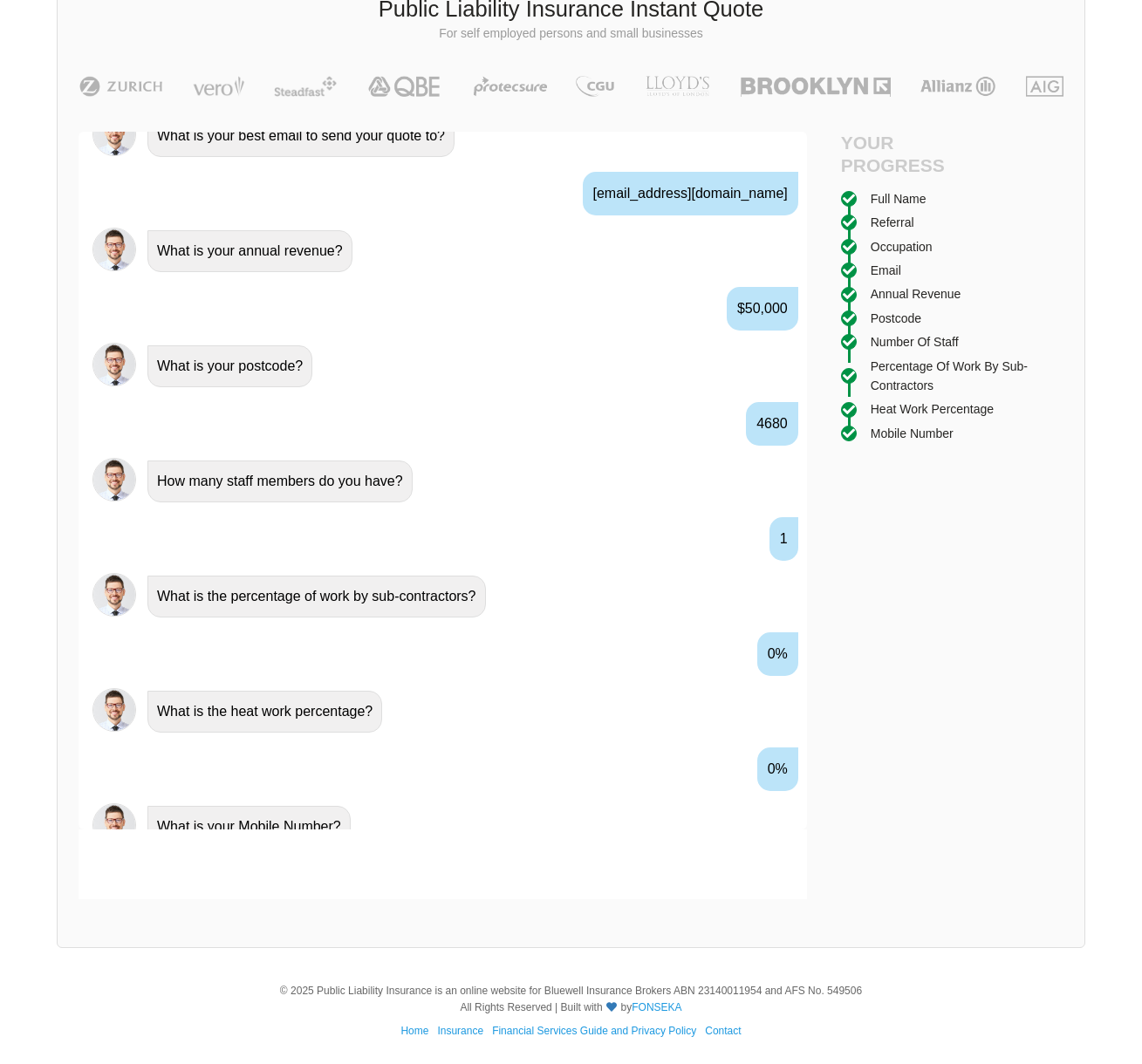
scroll to position [1415, 0]
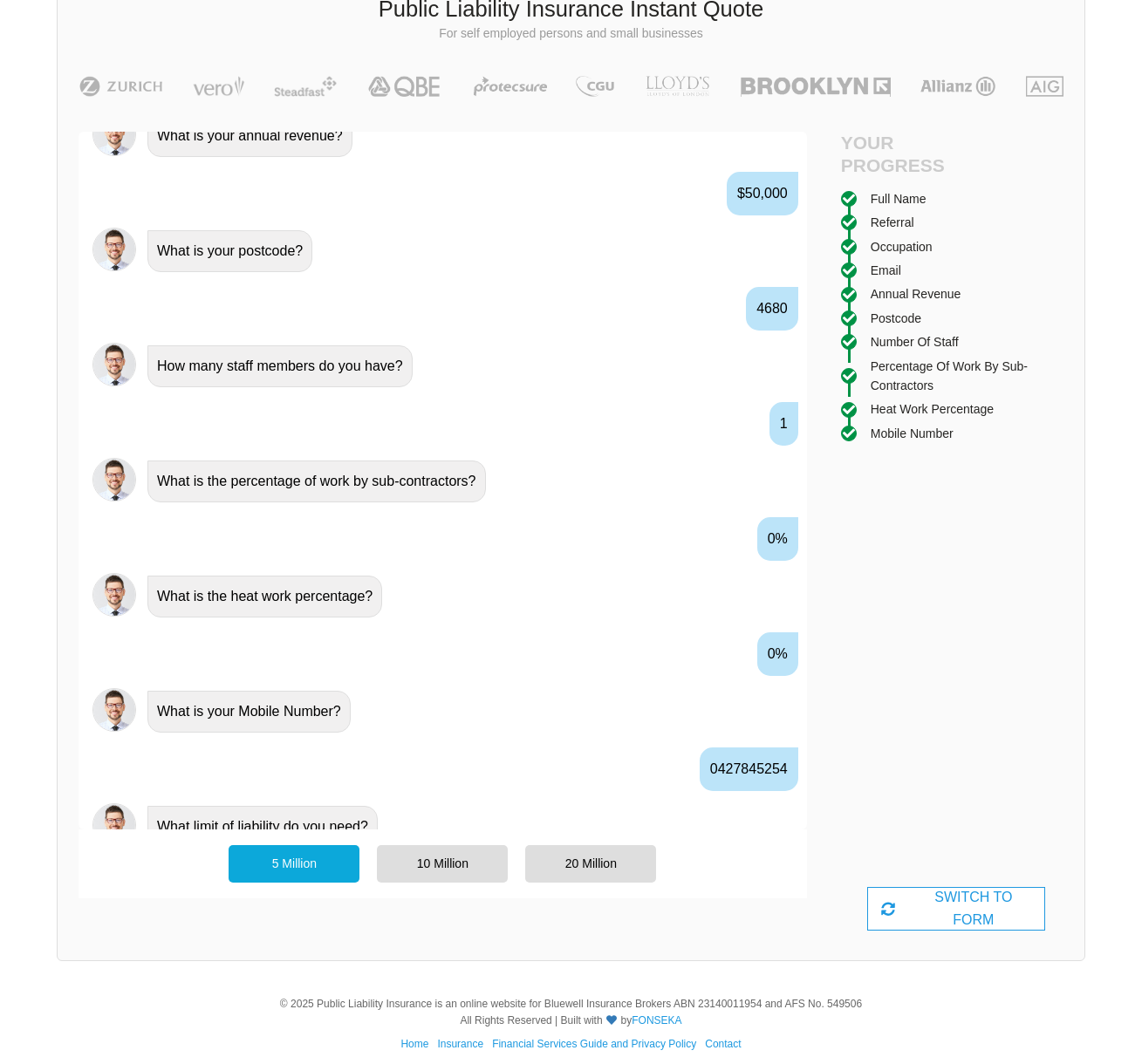
click at [320, 871] on div "5 Million" at bounding box center [294, 864] width 131 height 37
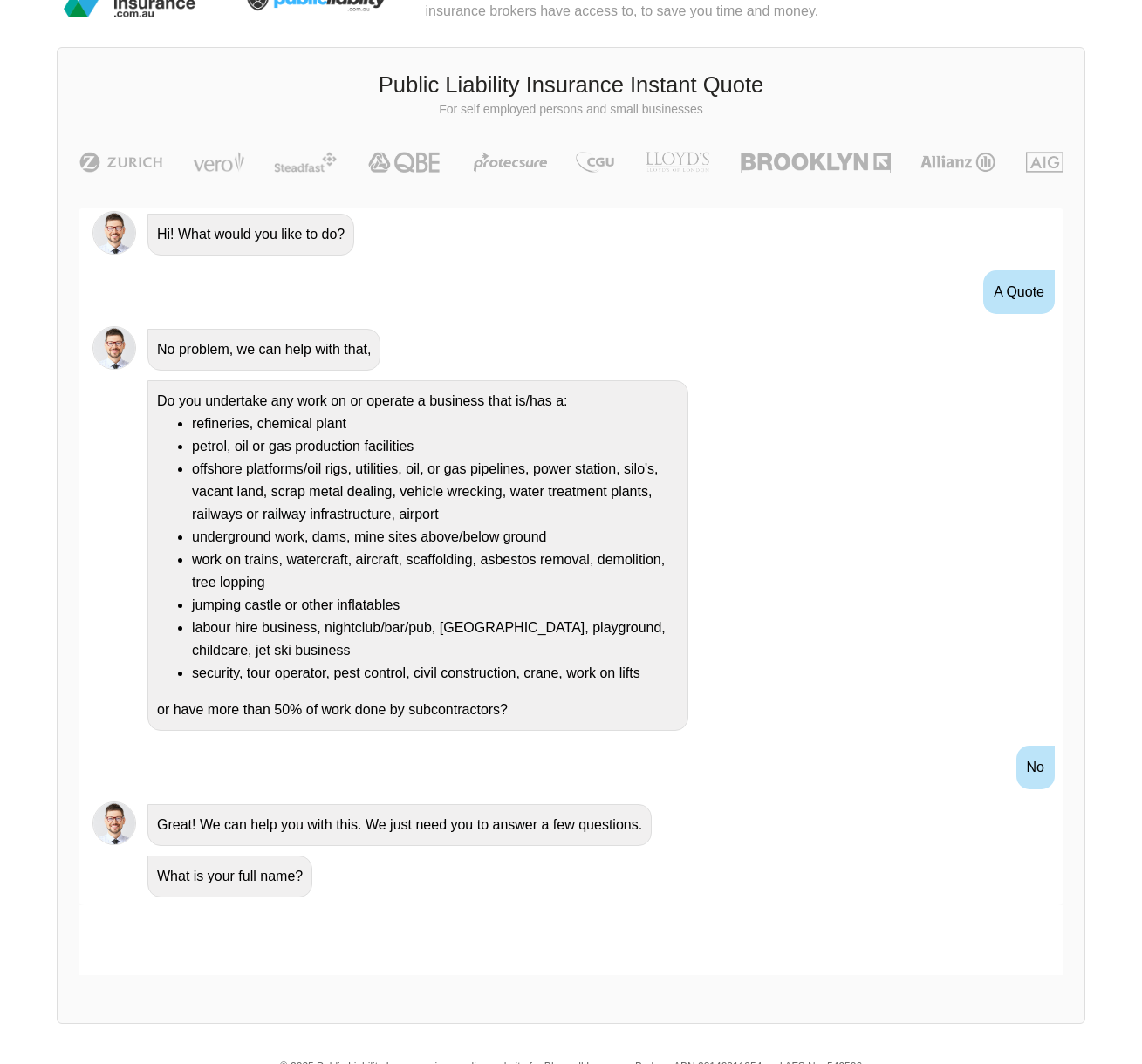
scroll to position [0, 0]
